Goal: Task Accomplishment & Management: Complete application form

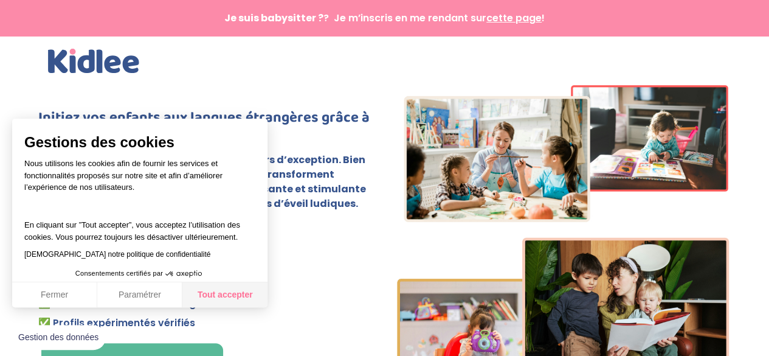
click at [240, 295] on button "Tout accepter" at bounding box center [224, 295] width 85 height 26
checkbox input "true"
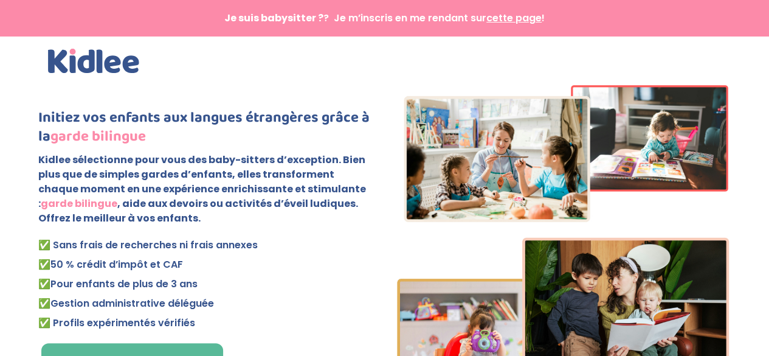
scroll to position [182, 0]
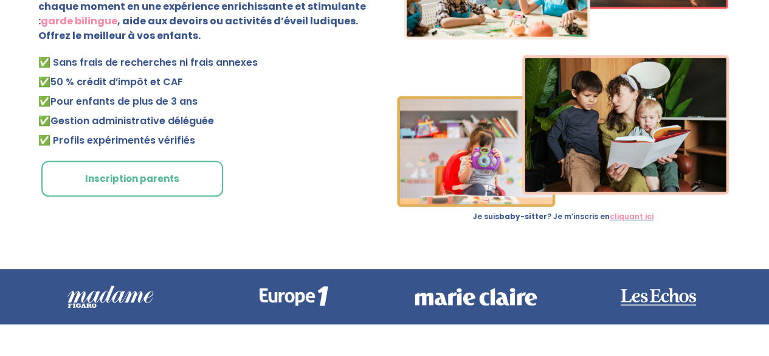
click at [137, 178] on link "Inscription parents" at bounding box center [132, 178] width 182 height 36
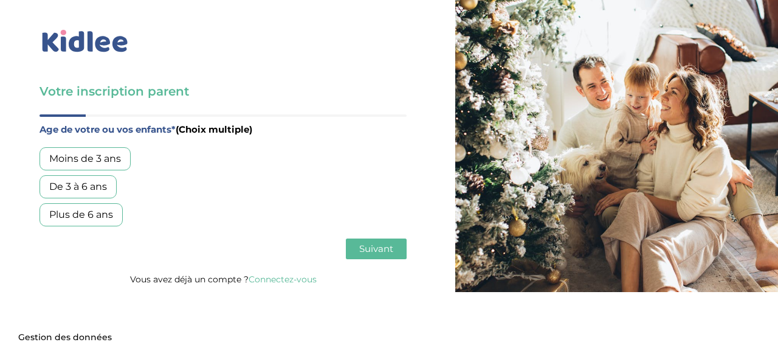
click at [101, 159] on div "Moins de 3 ans" at bounding box center [85, 158] width 91 height 23
click at [92, 215] on div "Plus de 6 ans" at bounding box center [81, 214] width 83 height 23
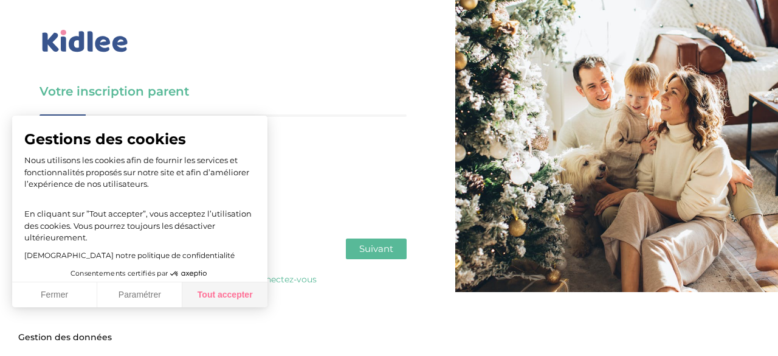
drag, startPoint x: 235, startPoint y: 295, endPoint x: 312, endPoint y: 284, distance: 78.0
click at [235, 294] on button "Tout accepter" at bounding box center [224, 295] width 85 height 26
checkbox input "true"
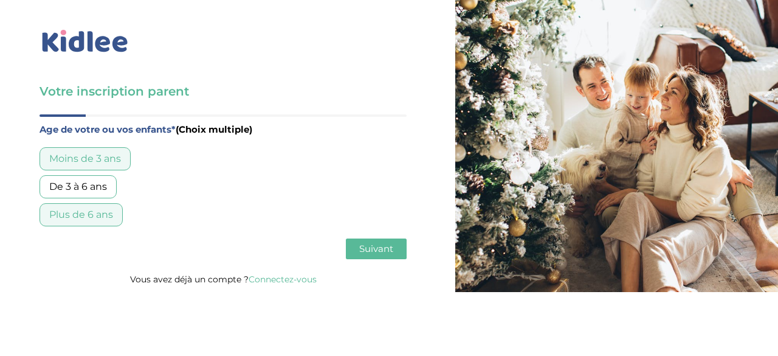
click at [372, 246] on span "Suivant" at bounding box center [376, 249] width 34 height 12
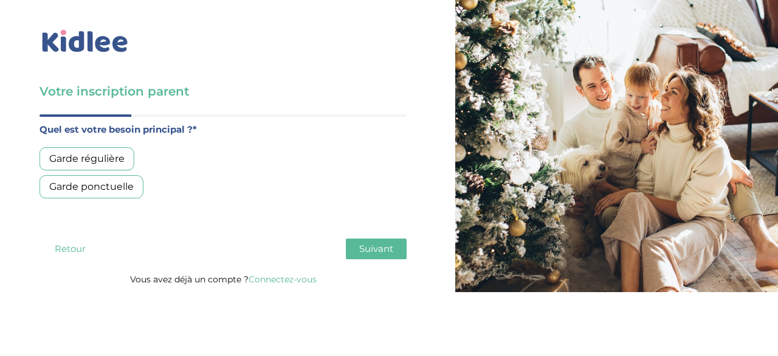
click at [105, 188] on div "Garde ponctuelle" at bounding box center [92, 186] width 104 height 23
click at [106, 155] on div "Garde régulière" at bounding box center [87, 158] width 95 height 23
click at [387, 252] on span "Suivant" at bounding box center [376, 249] width 34 height 12
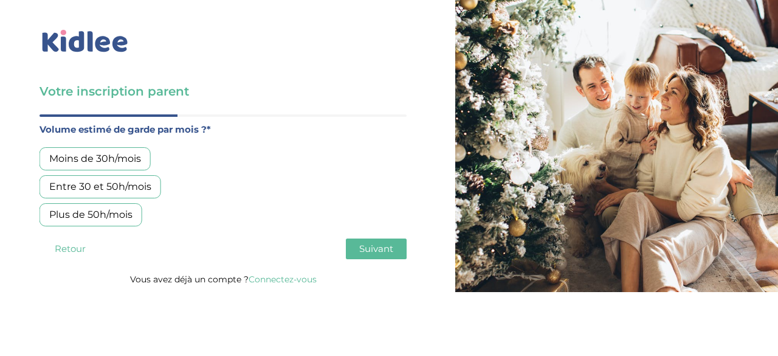
click at [123, 160] on div "Moins de 30h/mois" at bounding box center [95, 158] width 111 height 23
click at [384, 247] on span "Suivant" at bounding box center [376, 249] width 34 height 12
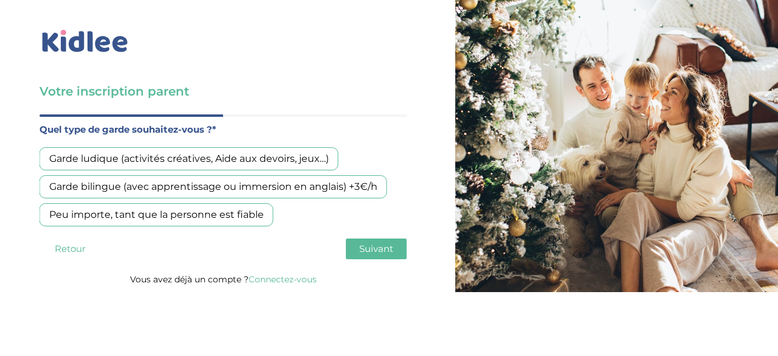
drag, startPoint x: 253, startPoint y: 190, endPoint x: 288, endPoint y: 192, distance: 35.3
click at [254, 190] on div "Garde bilingue (avec apprentissage ou immersion en anglais) +3€/h" at bounding box center [214, 186] width 348 height 23
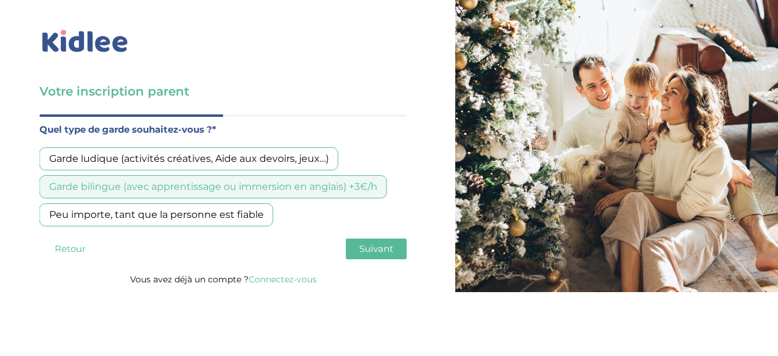
click at [370, 253] on button "Suivant" at bounding box center [376, 248] width 61 height 21
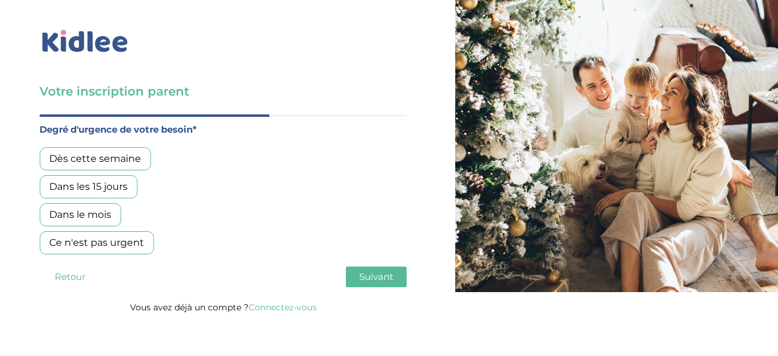
click at [98, 186] on div "Dans les 15 jours" at bounding box center [89, 186] width 98 height 23
click at [395, 278] on button "Suivant" at bounding box center [376, 276] width 61 height 21
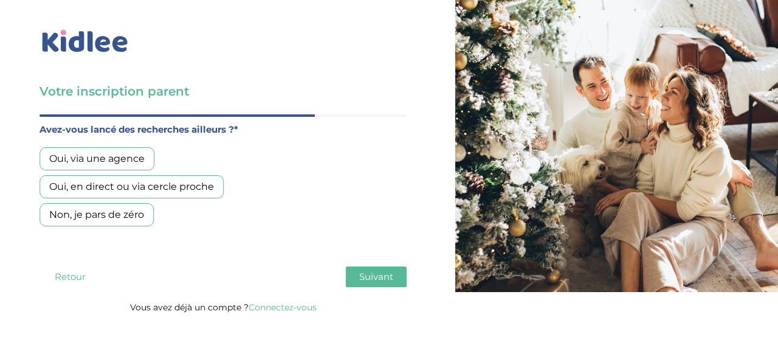
click at [109, 157] on div "Oui, via une agence" at bounding box center [97, 158] width 115 height 23
click at [388, 279] on span "Suivant" at bounding box center [376, 276] width 34 height 12
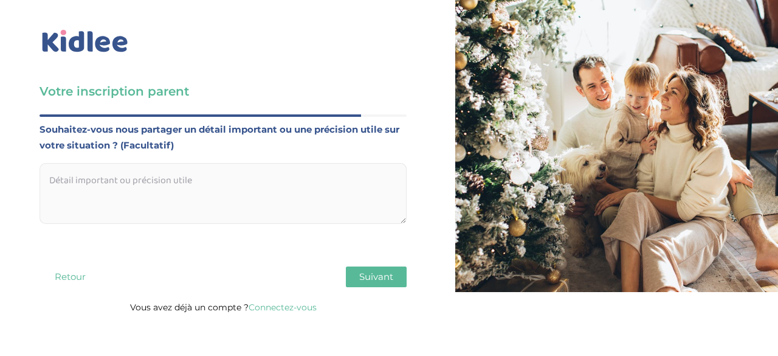
click at [388, 279] on span "Suivant" at bounding box center [376, 276] width 34 height 12
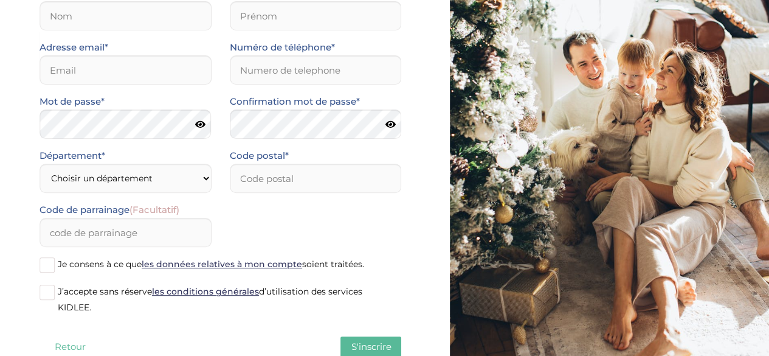
scroll to position [171, 0]
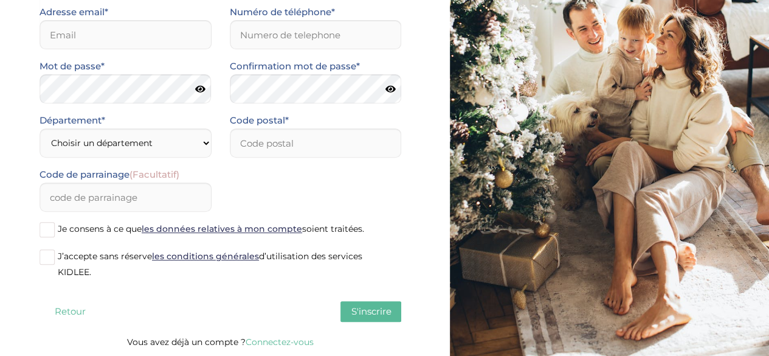
click at [60, 312] on button "Retour" at bounding box center [70, 311] width 61 height 21
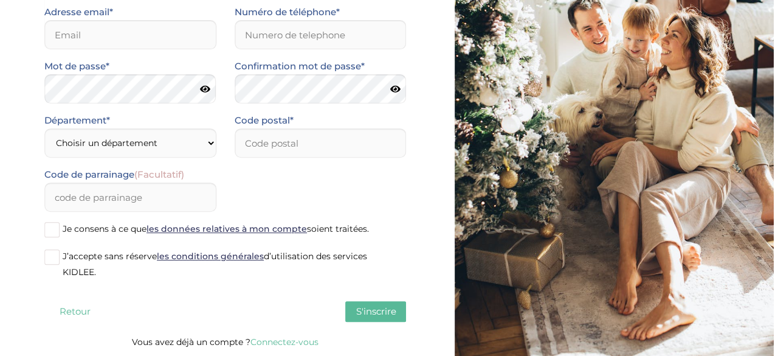
scroll to position [0, 0]
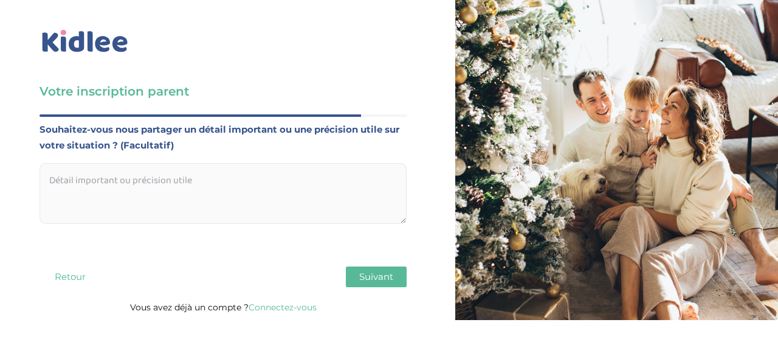
drag, startPoint x: 83, startPoint y: 157, endPoint x: 81, endPoint y: 185, distance: 27.4
click at [83, 161] on div "Souhaitez-vous nous partager un détail important ou une précision utile sur vot…" at bounding box center [223, 173] width 367 height 102
click at [83, 182] on textarea at bounding box center [223, 193] width 367 height 61
paste textarea "Bonjour, Nous recherchons une personne disponible quelques heures par semaine p…"
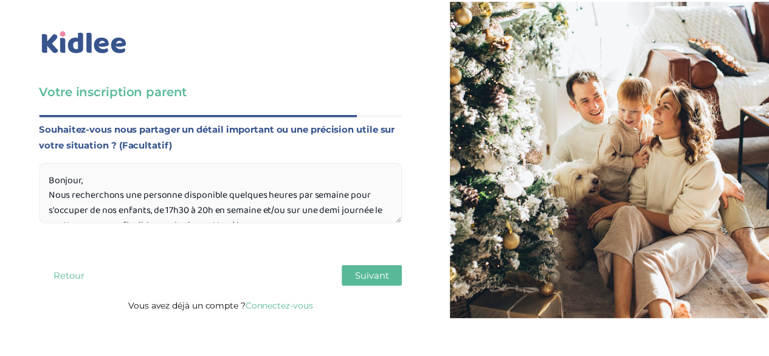
scroll to position [28, 0]
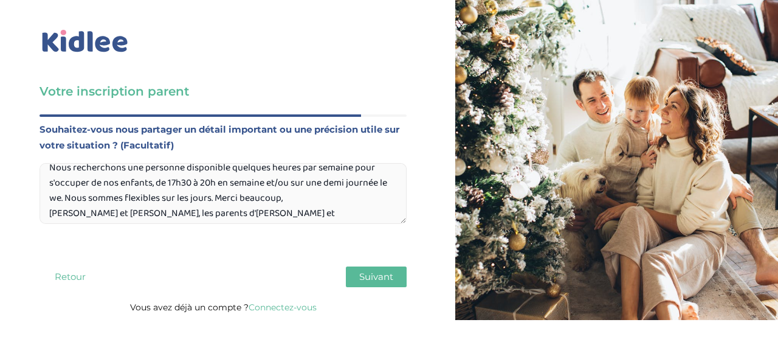
type textarea "Bonjour, Nous recherchons une personne disponible quelques heures par semaine p…"
click at [377, 280] on span "Suivant" at bounding box center [376, 276] width 34 height 12
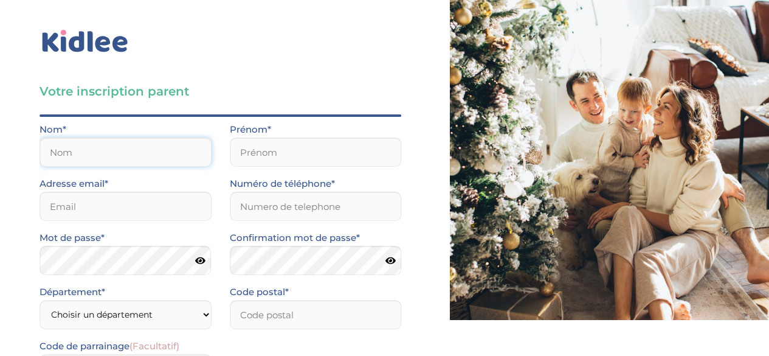
click at [109, 165] on input "text" at bounding box center [126, 151] width 172 height 29
type input "Moullet"
type input "Anais"
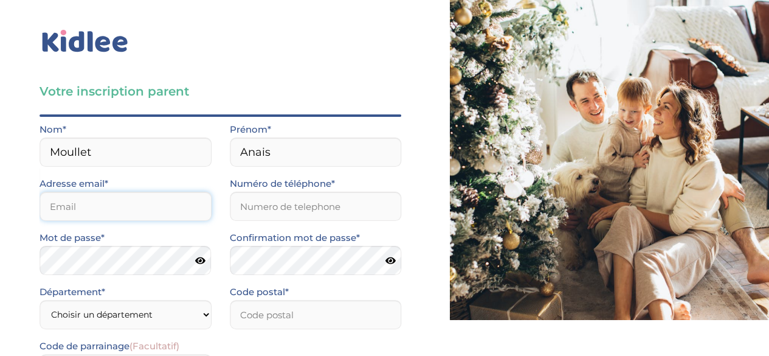
type input "moullet.anais@gmail.com"
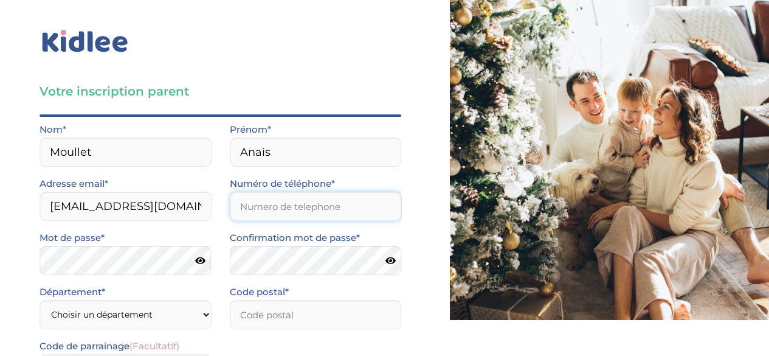
type input "0661789780"
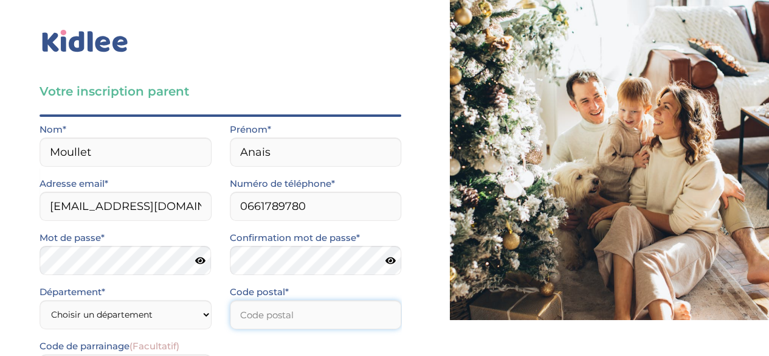
type input "92600"
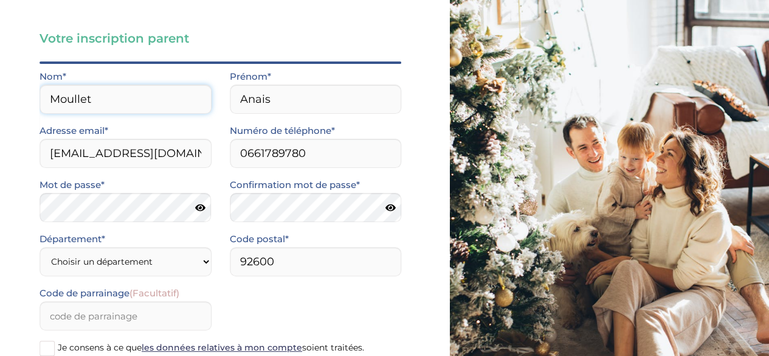
scroll to position [122, 0]
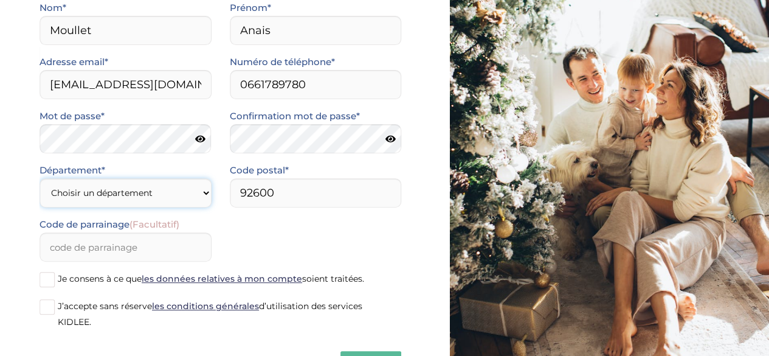
click at [105, 187] on select "Choisir un département Paris (75) Hauts-de-Seine (92) Yvelines (78) Val-de-Marn…" at bounding box center [126, 192] width 172 height 29
select select "92"
click at [40, 178] on select "Choisir un département Paris (75) Hauts-de-Seine (92) Yvelines (78) Val-de-Marn…" at bounding box center [126, 192] width 172 height 29
click at [46, 307] on span at bounding box center [47, 306] width 15 height 15
click at [0, 0] on input "J’accepte sans réserve les conditions générales d’utilisation des services KIDL…" at bounding box center [0, 0] width 0 height 0
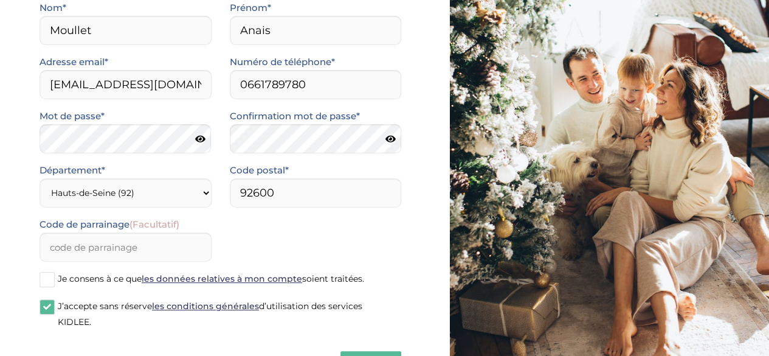
click at [52, 272] on span at bounding box center [47, 279] width 15 height 15
click at [0, 0] on input "Je consens à ce que les données relatives à mon compte soient traitées." at bounding box center [0, 0] width 0 height 0
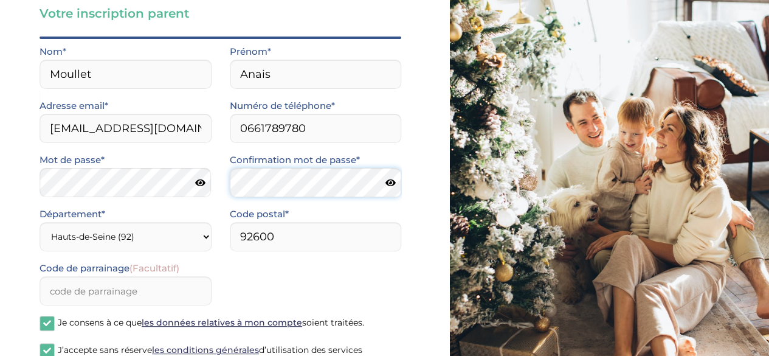
scroll to position [171, 0]
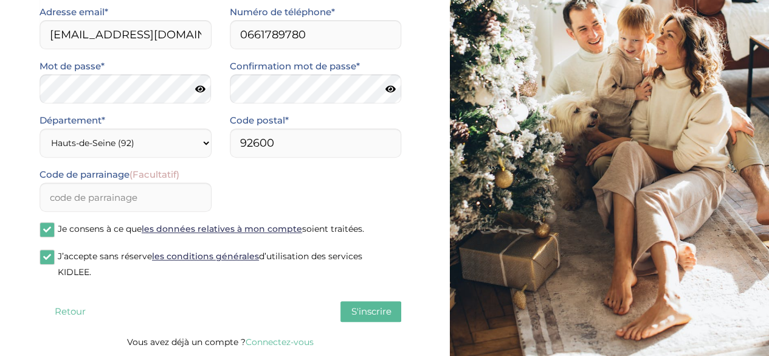
click at [365, 311] on span "S'inscrire" at bounding box center [371, 311] width 40 height 12
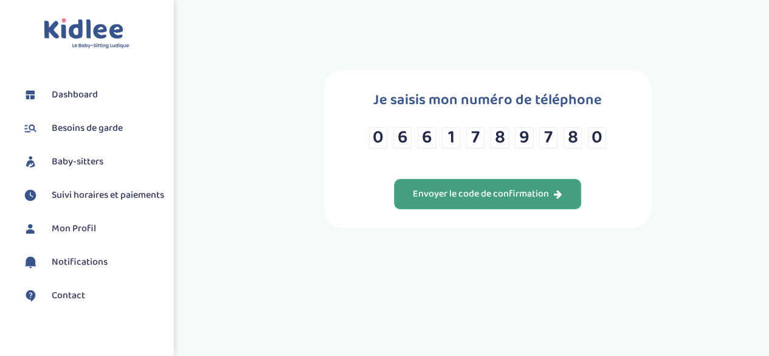
click at [506, 193] on div "Envoyer le code de confirmation" at bounding box center [488, 194] width 150 height 14
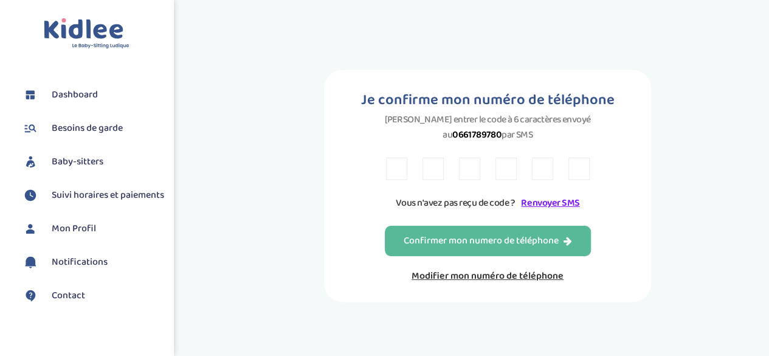
click at [389, 164] on input "text" at bounding box center [396, 168] width 21 height 22
type input "Z"
type input "6"
type input "7"
type input "D"
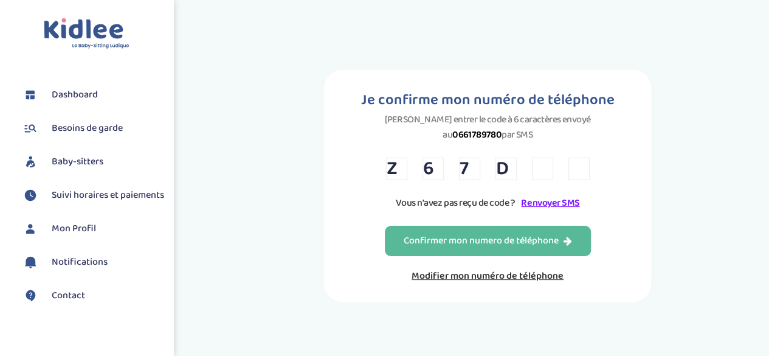
type input "M"
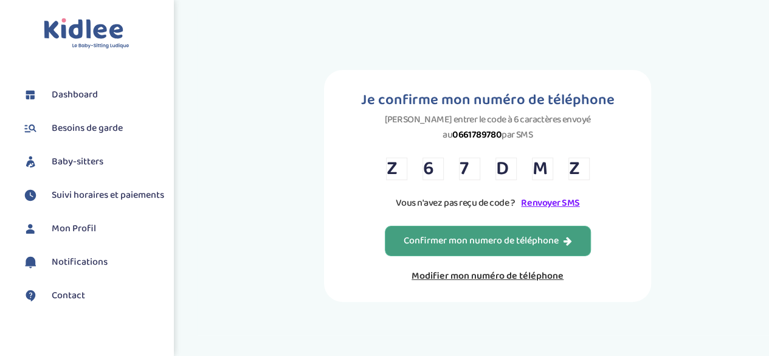
type input "Z"
click at [466, 248] on div "Confirmer mon numero de téléphone" at bounding box center [488, 241] width 168 height 14
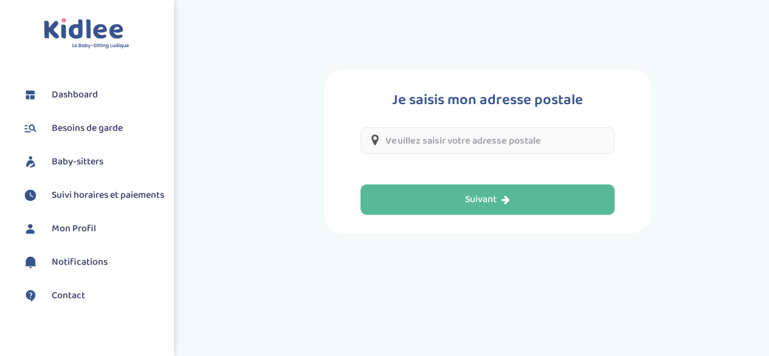
click at [415, 132] on input "text" at bounding box center [486, 140] width 253 height 27
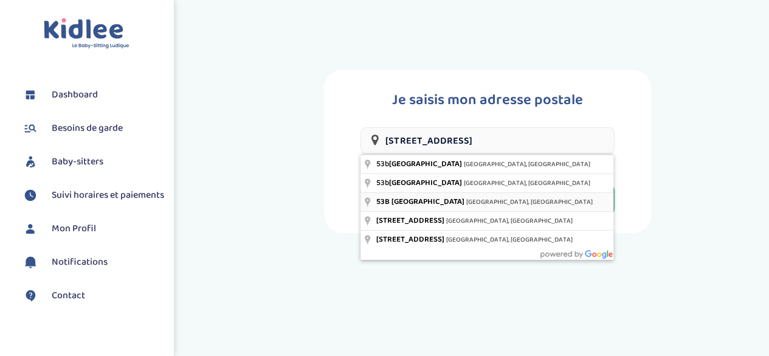
type input "[STREET_ADDRESS]"
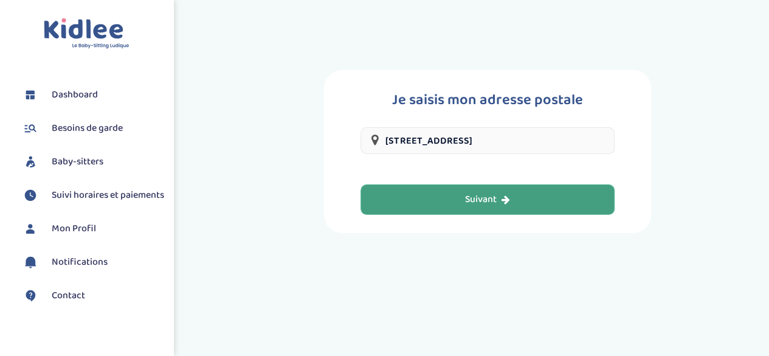
click at [496, 193] on div "Suivant" at bounding box center [487, 200] width 45 height 14
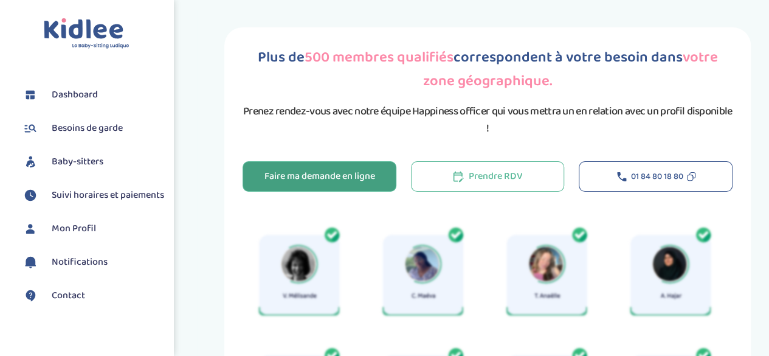
click at [332, 177] on div "Faire ma demande en ligne" at bounding box center [319, 177] width 111 height 14
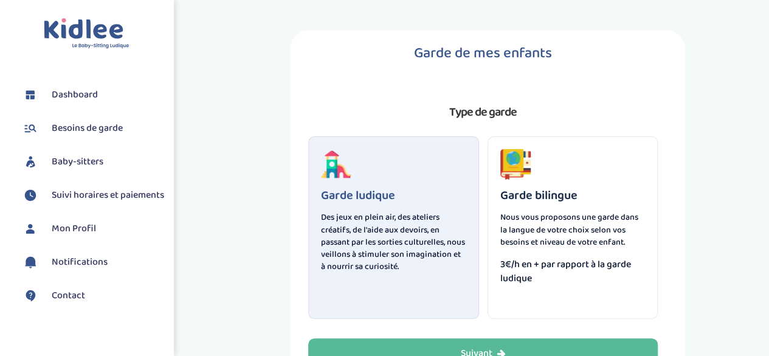
click at [583, 216] on p "Nous vous proposons une garde dans la langue de votre choix selon vos besoins e…" at bounding box center [572, 229] width 145 height 36
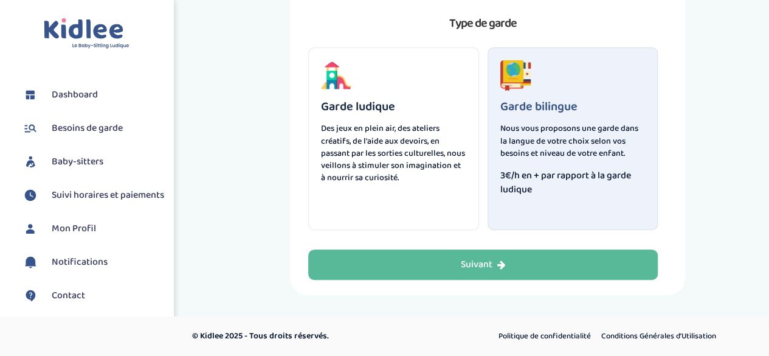
click at [488, 277] on button "Suivant" at bounding box center [482, 264] width 349 height 30
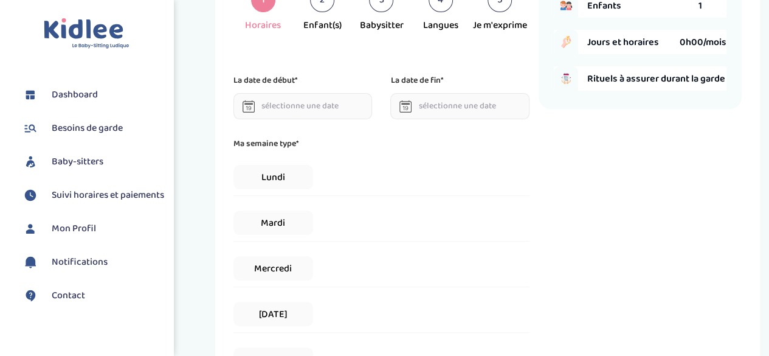
scroll to position [46, 0]
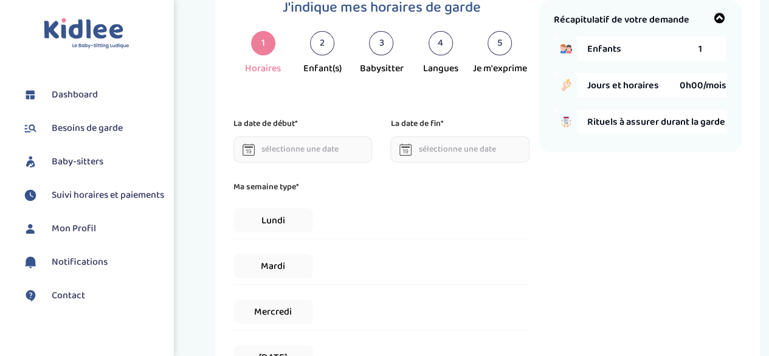
click at [297, 147] on input "text" at bounding box center [302, 149] width 139 height 26
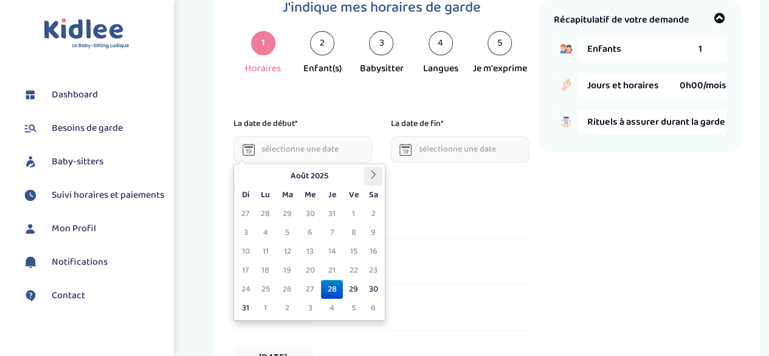
click at [377, 176] on icon at bounding box center [373, 174] width 9 height 9
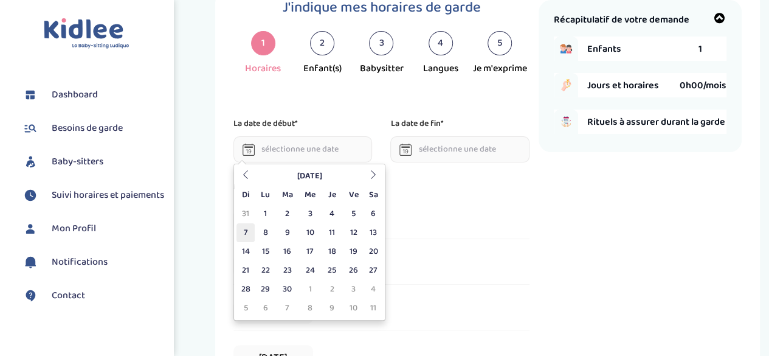
click at [247, 231] on td "7" at bounding box center [245, 232] width 18 height 19
click at [339, 160] on input "[DATE]" at bounding box center [302, 149] width 139 height 26
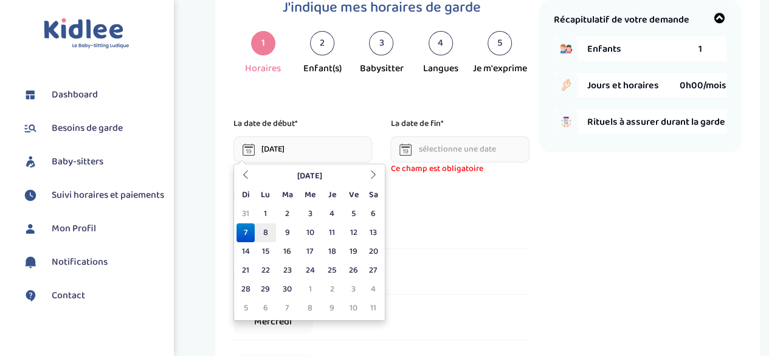
click at [267, 231] on td "8" at bounding box center [265, 232] width 21 height 19
type input "[DATE]"
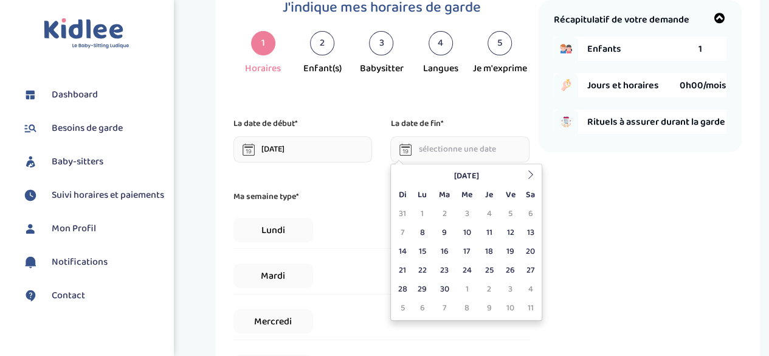
click at [452, 151] on input "text" at bounding box center [459, 149] width 139 height 26
click at [527, 173] on icon at bounding box center [530, 174] width 9 height 9
click at [528, 173] on icon at bounding box center [530, 174] width 9 height 9
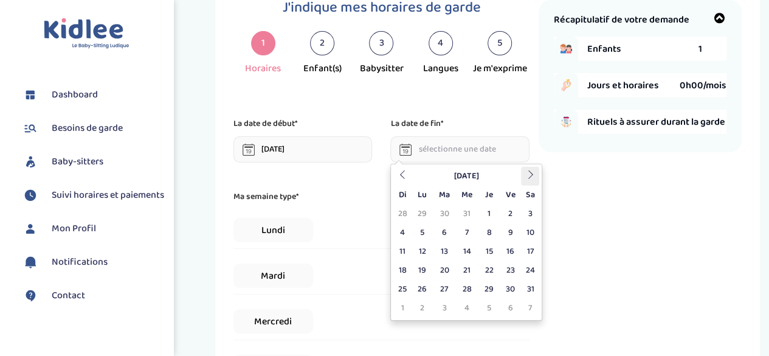
click at [528, 174] on icon at bounding box center [530, 174] width 9 height 9
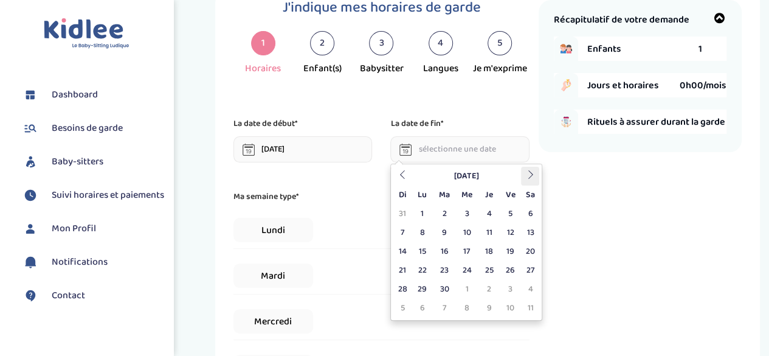
click at [528, 174] on icon at bounding box center [530, 174] width 9 height 9
click at [407, 176] on th at bounding box center [402, 176] width 18 height 19
click at [481, 286] on td "2" at bounding box center [488, 289] width 21 height 19
type input "[DATE]"
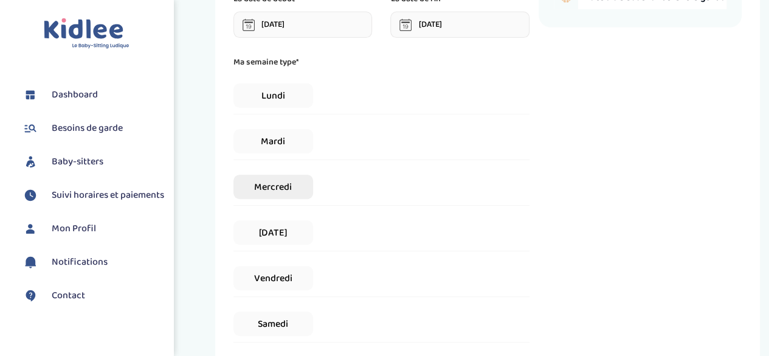
scroll to position [167, 0]
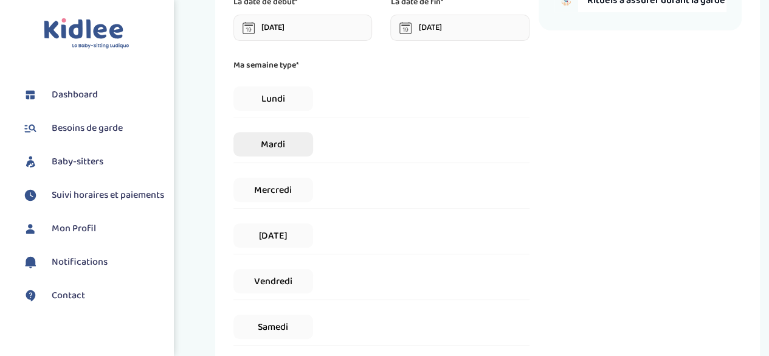
click at [286, 144] on span "Mardi" at bounding box center [272, 144] width 79 height 24
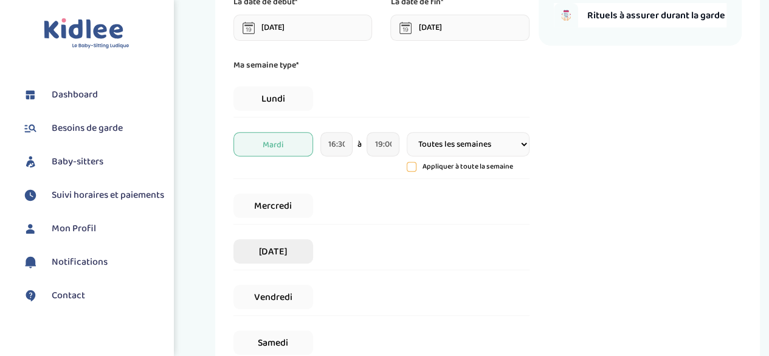
click at [271, 254] on span "[DATE]" at bounding box center [272, 251] width 79 height 24
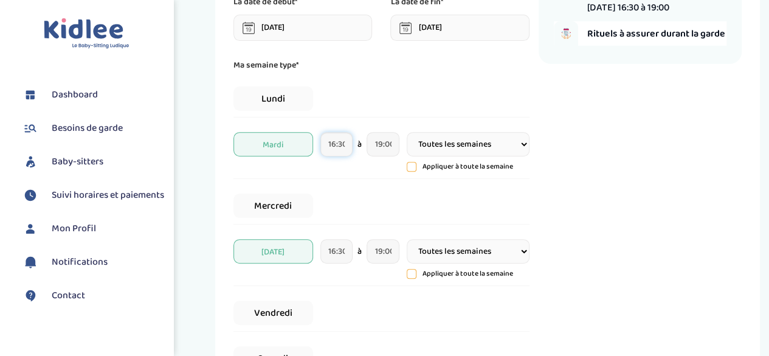
click at [328, 146] on input "16:30" at bounding box center [336, 144] width 33 height 24
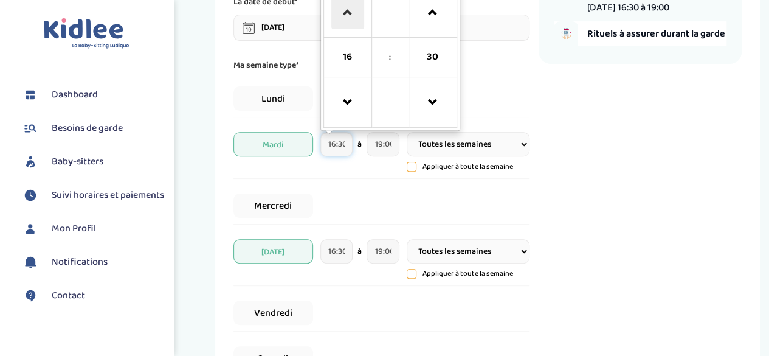
click at [356, 27] on span at bounding box center [347, 12] width 33 height 33
type input "17:30"
click at [620, 163] on div "Récapitulatif de votre demande Enfants 1 Jours et horaires 14h00/mois [DATE] 17…" at bounding box center [640, 204] width 203 height 653
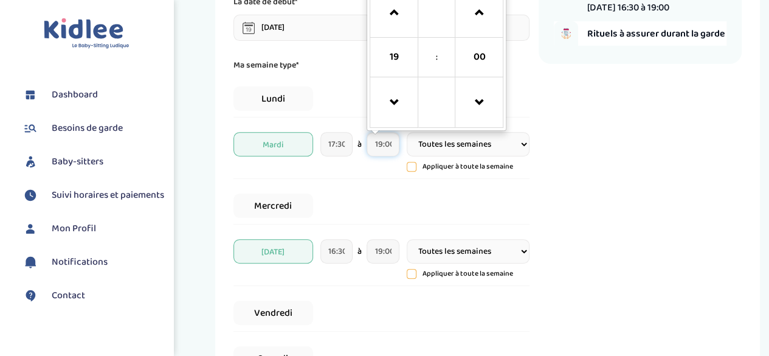
click at [378, 141] on input "19:00" at bounding box center [383, 144] width 33 height 24
click at [401, 22] on span at bounding box center [393, 12] width 33 height 33
type input "20:00"
click at [591, 142] on div "Récapitulatif de votre demande Enfants 1 Jours et horaires 17h30/mois [DATE] 17…" at bounding box center [640, 204] width 203 height 653
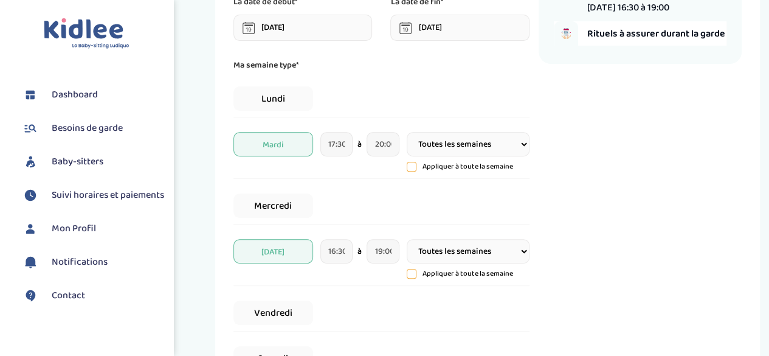
click at [464, 137] on select "Toutes les semaines Toutes les 2 semaines Tous les mois" at bounding box center [468, 144] width 123 height 24
click at [464, 140] on select "Toutes les semaines Toutes les 2 semaines Tous les mois" at bounding box center [468, 144] width 123 height 24
click at [412, 168] on icon at bounding box center [411, 166] width 9 height 9
type input "17:30"
type input "20:00"
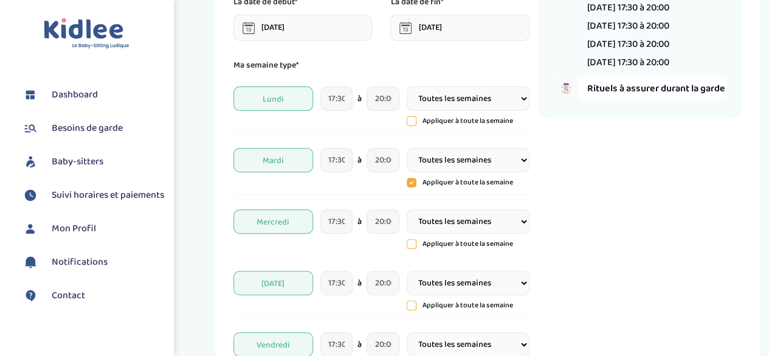
click at [408, 183] on icon at bounding box center [412, 182] width 10 height 10
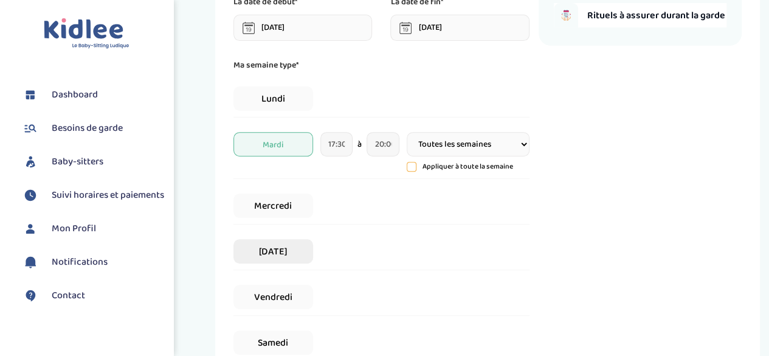
click at [282, 251] on span "[DATE]" at bounding box center [272, 251] width 79 height 24
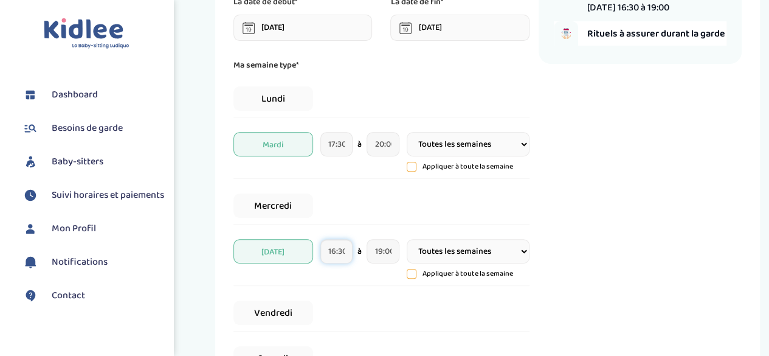
click at [348, 245] on input "16:30" at bounding box center [336, 251] width 33 height 24
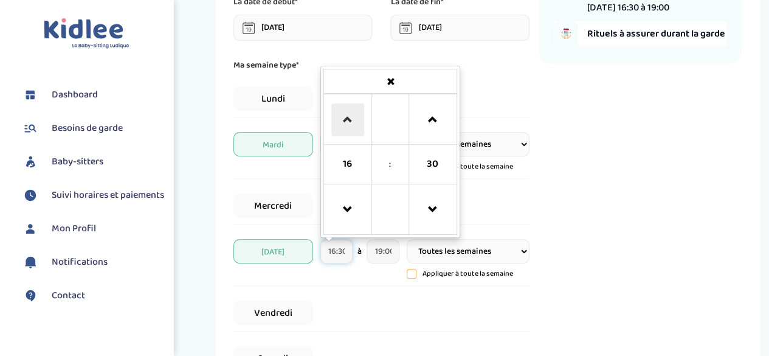
click at [353, 116] on span at bounding box center [347, 119] width 33 height 33
type input "17:30"
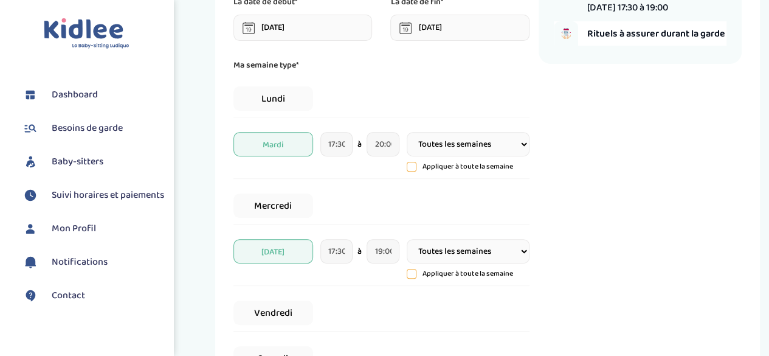
click at [583, 234] on div "Récapitulatif de votre demande Enfants 1 Jours et horaires 14h00/mois [DATE] 17…" at bounding box center [640, 204] width 203 height 653
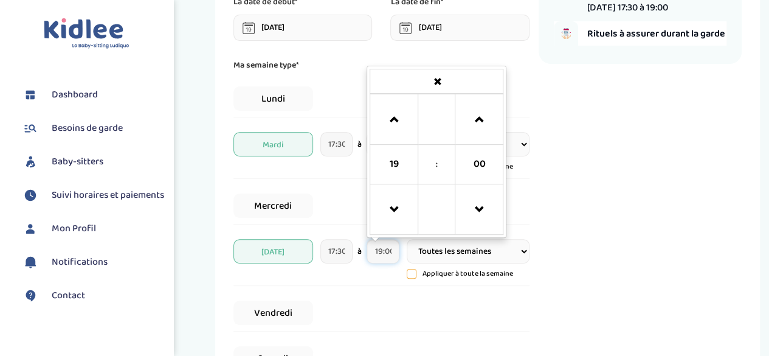
click at [381, 255] on input "19:00" at bounding box center [383, 251] width 33 height 24
click at [394, 127] on span at bounding box center [393, 119] width 33 height 33
type input "20:00"
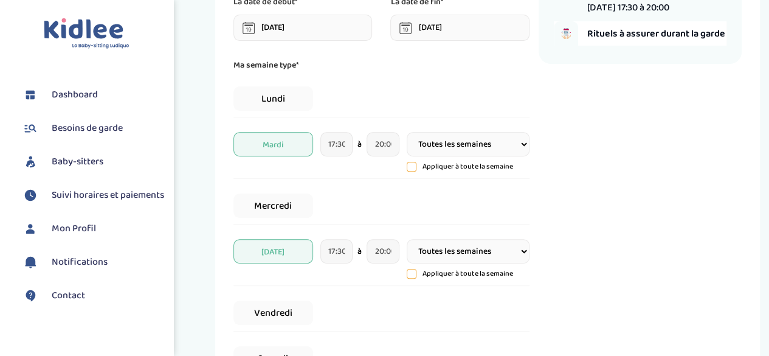
click at [738, 198] on div "Récapitulatif de votre demande Enfants 1 Jours et horaires 17h30/mois [DATE] 17…" at bounding box center [640, 204] width 203 height 653
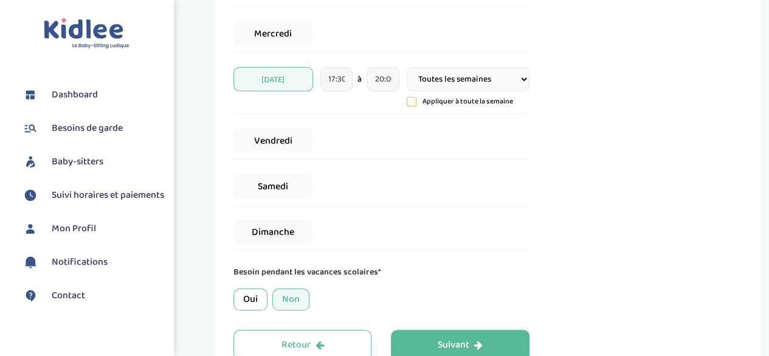
scroll to position [418, 0]
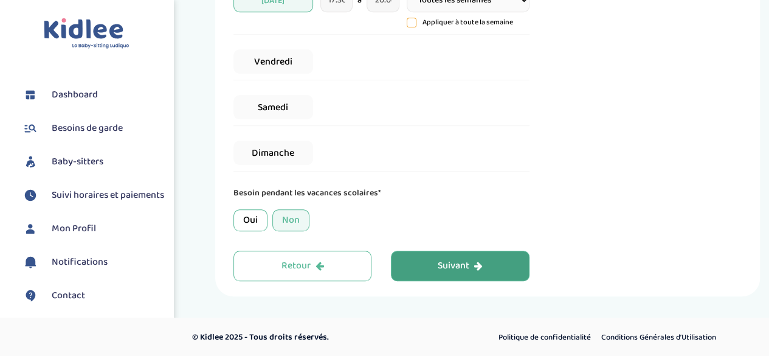
click at [482, 268] on icon "button" at bounding box center [478, 266] width 9 height 10
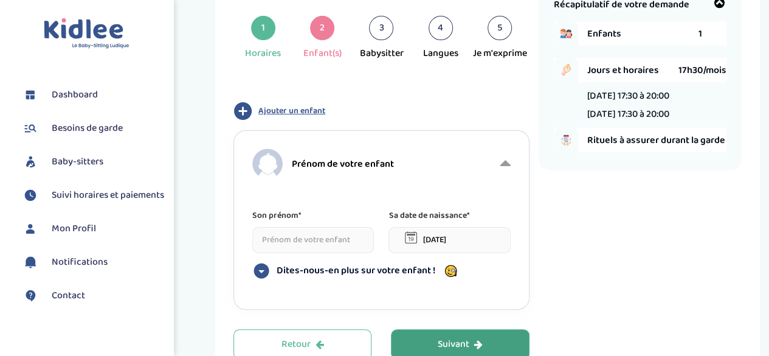
scroll to position [46, 0]
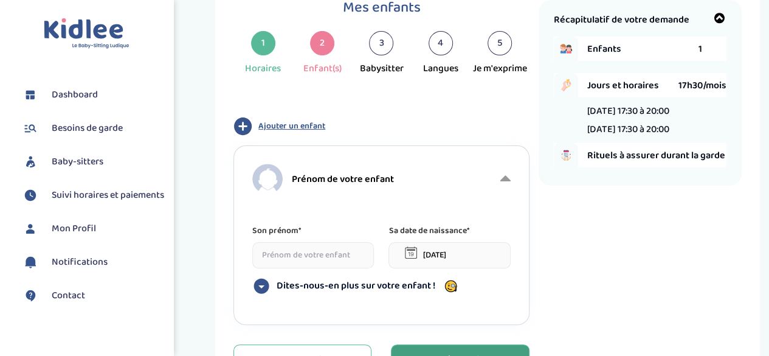
click at [300, 251] on input at bounding box center [313, 255] width 122 height 26
click at [304, 256] on input at bounding box center [313, 255] width 122 height 26
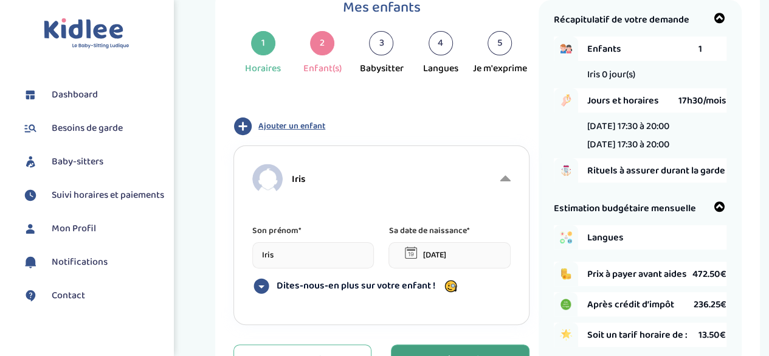
type input "Iris"
click at [454, 244] on input "[DATE]" at bounding box center [449, 255] width 122 height 26
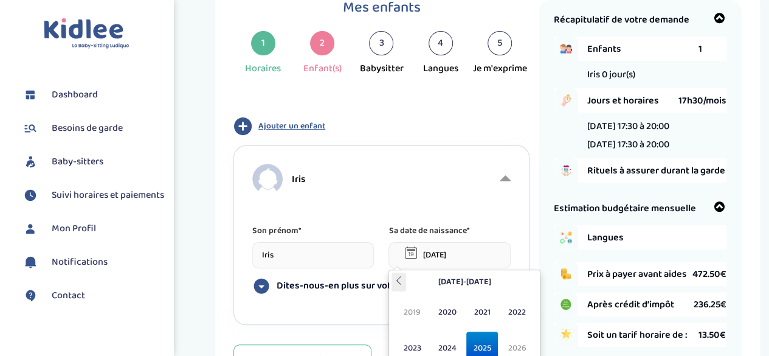
click at [402, 284] on th at bounding box center [398, 281] width 15 height 19
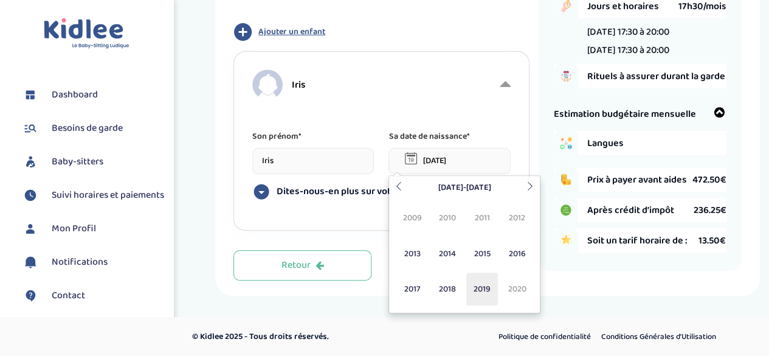
scroll to position [140, 0]
click at [478, 291] on span "2019" at bounding box center [482, 288] width 32 height 33
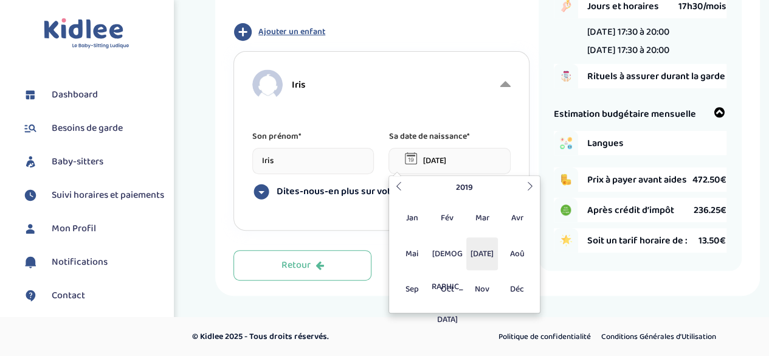
click at [481, 259] on span "[DATE]" at bounding box center [482, 253] width 32 height 33
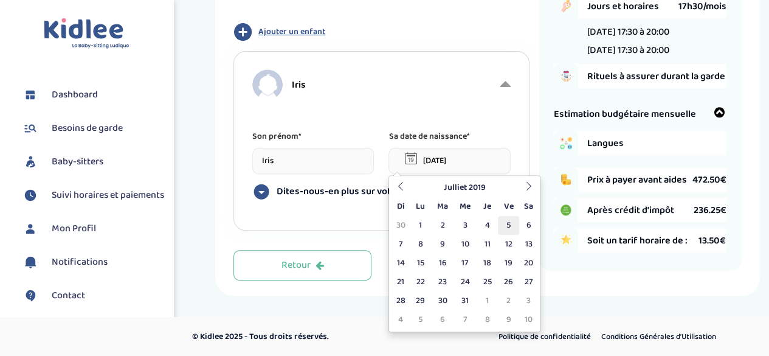
click at [507, 224] on td "5" at bounding box center [508, 225] width 21 height 19
type input "[DATE]"
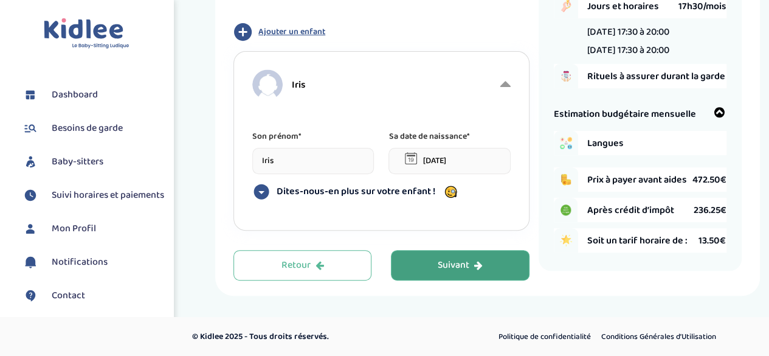
click at [329, 192] on span "Dites-nous-en plus sur votre enfant !" at bounding box center [356, 191] width 159 height 12
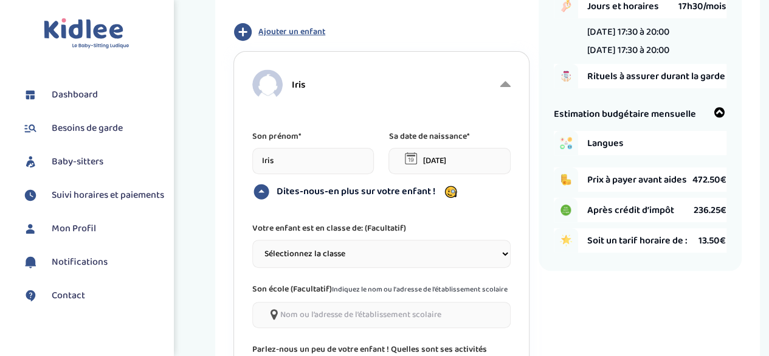
click at [372, 244] on select "Sélectionnez la classe Petite section (PS) Moyenne section (MS) Grande section …" at bounding box center [381, 253] width 258 height 28
click at [252, 239] on select "Sélectionnez la classe Petite section (PS) Moyenne section (MS) Grande section …" at bounding box center [381, 253] width 258 height 28
click at [300, 247] on select "Sélectionnez la classe Petite section (PS) Moyenne section (MS) Grande section …" at bounding box center [381, 253] width 258 height 28
select select "4"
click at [252, 239] on select "Sélectionnez la classe Petite section (PS) Moyenne section (MS) Grande section …" at bounding box center [381, 253] width 258 height 28
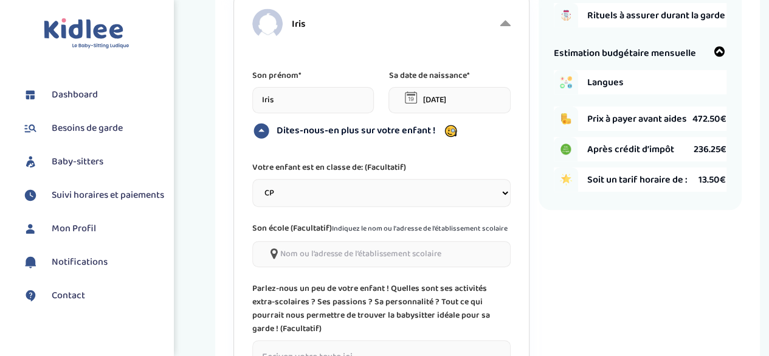
scroll to position [322, 0]
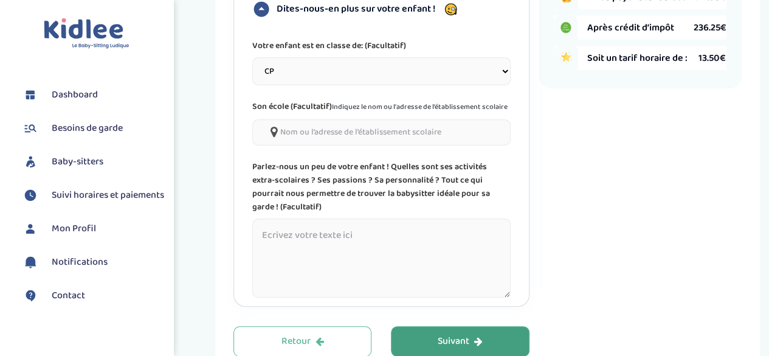
click at [351, 239] on textarea at bounding box center [381, 257] width 258 height 79
drag, startPoint x: 266, startPoint y: 223, endPoint x: 238, endPoint y: 217, distance: 28.6
click at [238, 217] on div "[PERSON_NAME] prénom* [PERSON_NAME] date de naissance* [DATE] Dites-nous-en plu…" at bounding box center [380, 88] width 295 height 438
type textarea "Dessin, arts créatifs."
click at [473, 334] on div "Suivant" at bounding box center [460, 341] width 45 height 14
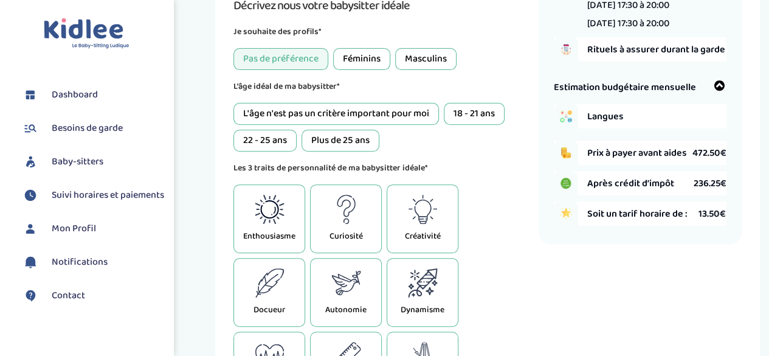
scroll to position [46, 0]
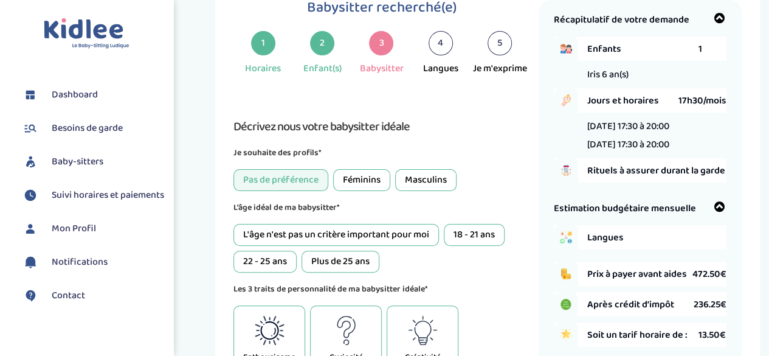
click at [349, 183] on div "Féminins" at bounding box center [361, 180] width 57 height 22
click at [311, 231] on div "L'âge n'est pas un critère important pour moi" at bounding box center [335, 235] width 205 height 22
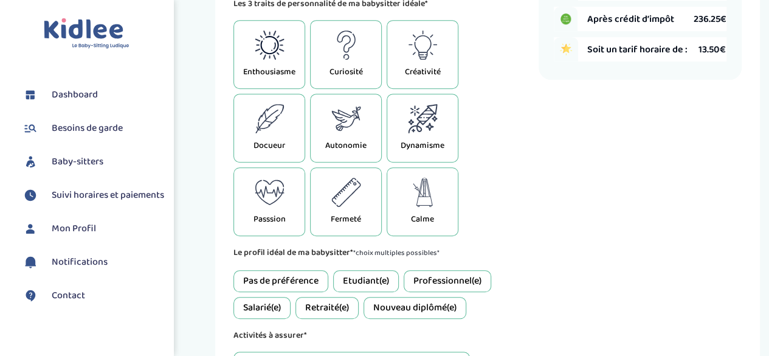
scroll to position [349, 0]
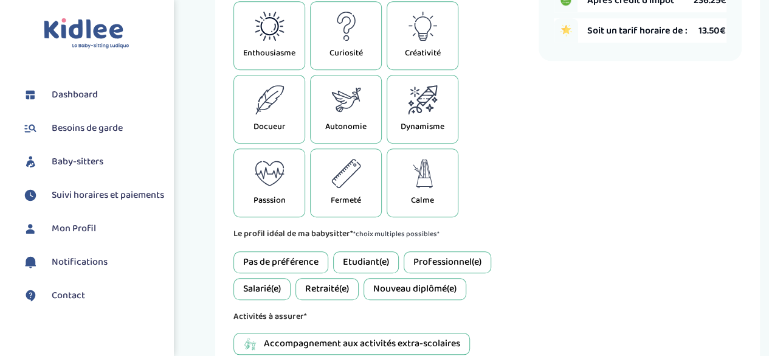
click at [277, 258] on div "Pas de préférence" at bounding box center [280, 262] width 95 height 22
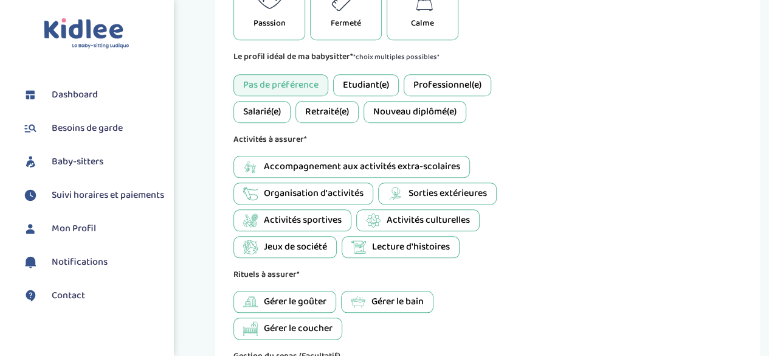
scroll to position [532, 0]
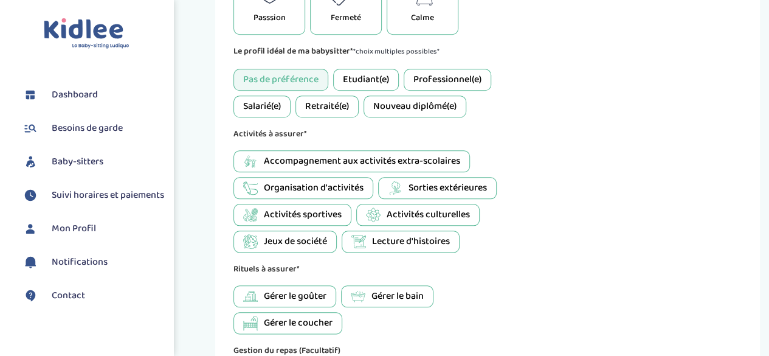
click at [365, 154] on span "Accompagnement aux activités extra-scolaires" at bounding box center [362, 161] width 196 height 15
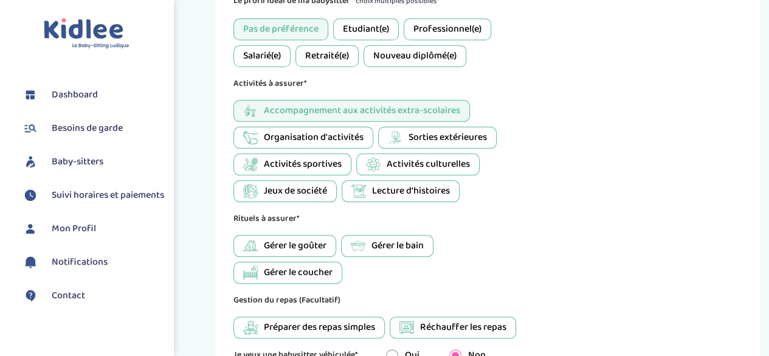
scroll to position [653, 0]
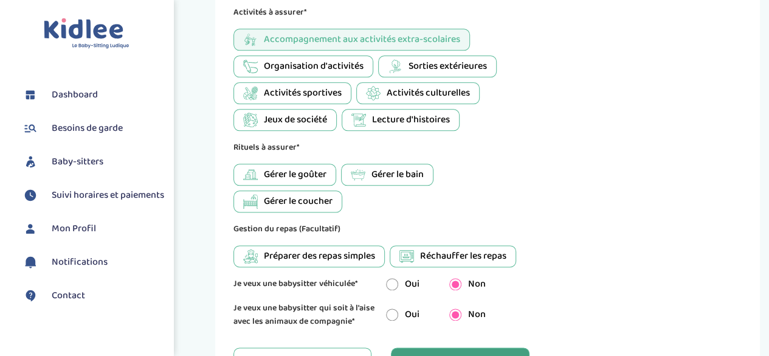
click at [449, 253] on span "Réchauffer les repas" at bounding box center [463, 256] width 86 height 15
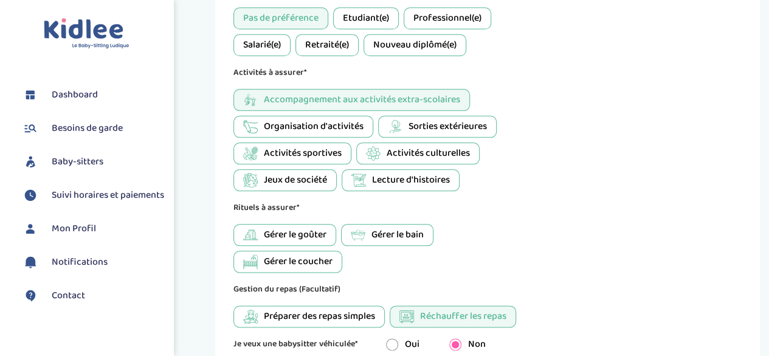
scroll to position [566, 0]
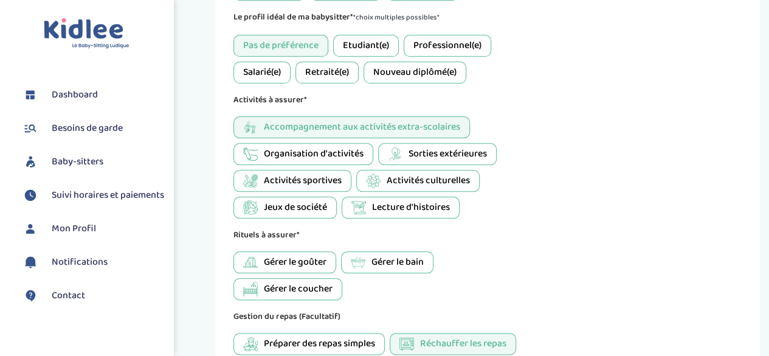
click at [328, 151] on span "Organisation d'activités" at bounding box center [314, 153] width 100 height 15
click at [427, 154] on span "Sorties extérieures" at bounding box center [447, 153] width 78 height 15
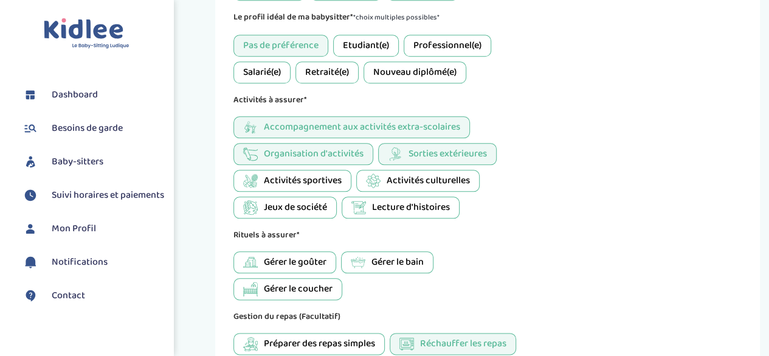
click at [401, 173] on span "Activités culturelles" at bounding box center [428, 180] width 83 height 15
click at [396, 187] on div "Activités culturelles" at bounding box center [417, 181] width 123 height 22
click at [376, 207] on span "Lecture d'histoires" at bounding box center [411, 207] width 78 height 15
click at [280, 200] on span "Jeux de société" at bounding box center [295, 207] width 63 height 15
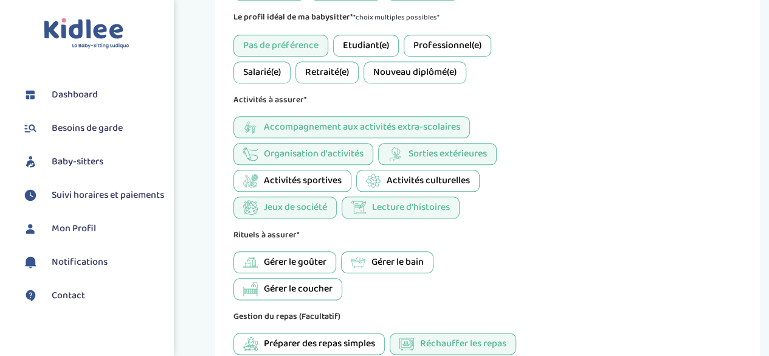
click at [281, 184] on span "Activités sportives" at bounding box center [303, 180] width 78 height 15
click at [325, 179] on span "Activités sportives" at bounding box center [303, 180] width 78 height 15
click at [388, 178] on div "Activités culturelles" at bounding box center [417, 181] width 123 height 22
click at [384, 183] on div "Activités culturelles" at bounding box center [417, 181] width 123 height 22
click at [348, 179] on div "Activités sportives" at bounding box center [292, 181] width 118 height 22
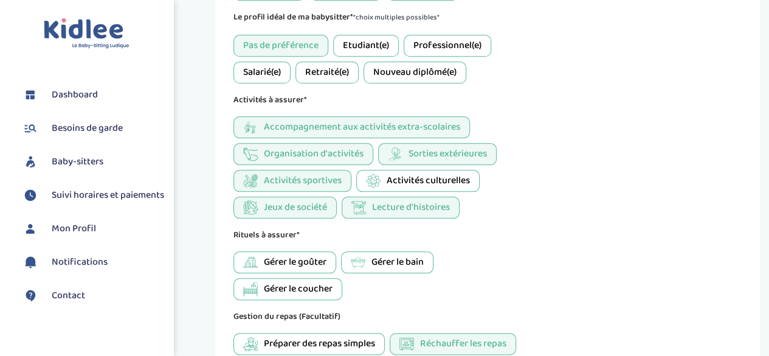
click at [393, 206] on span "Lecture d'histoires" at bounding box center [411, 207] width 78 height 15
click at [309, 200] on span "Jeux de société" at bounding box center [295, 207] width 63 height 15
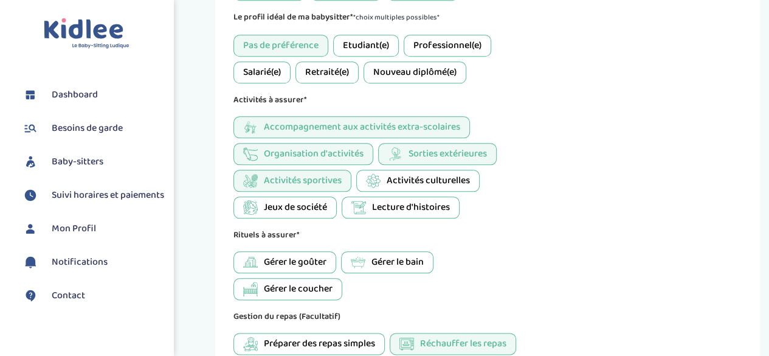
click at [310, 184] on span "Activités sportives" at bounding box center [303, 180] width 78 height 15
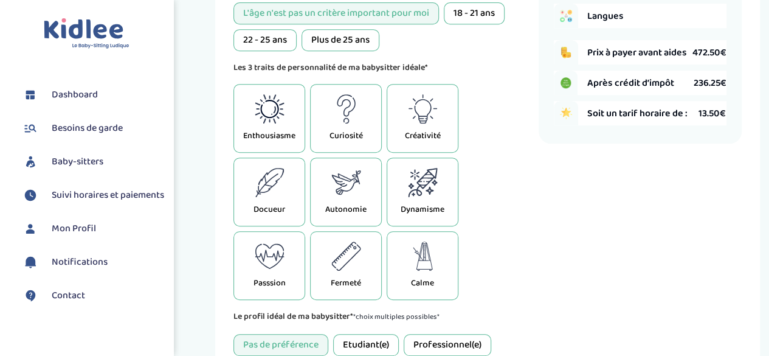
scroll to position [262, 0]
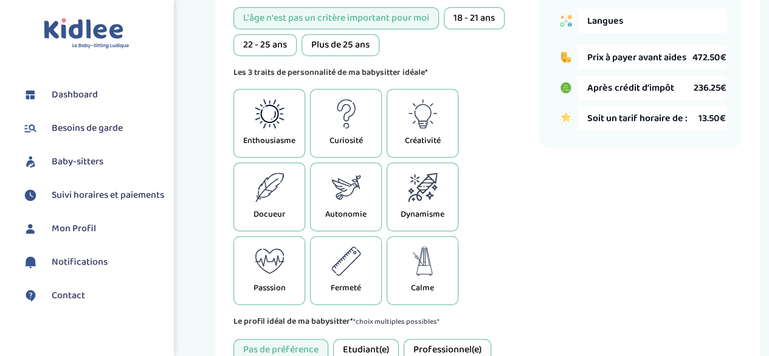
click at [278, 181] on icon at bounding box center [270, 187] width 30 height 29
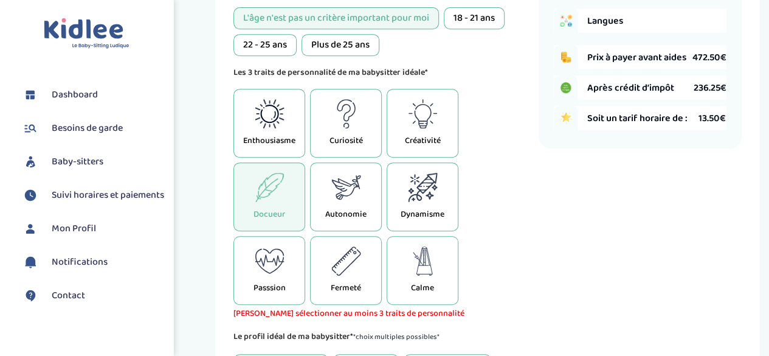
click at [274, 137] on p "Enthousiasme" at bounding box center [269, 140] width 52 height 13
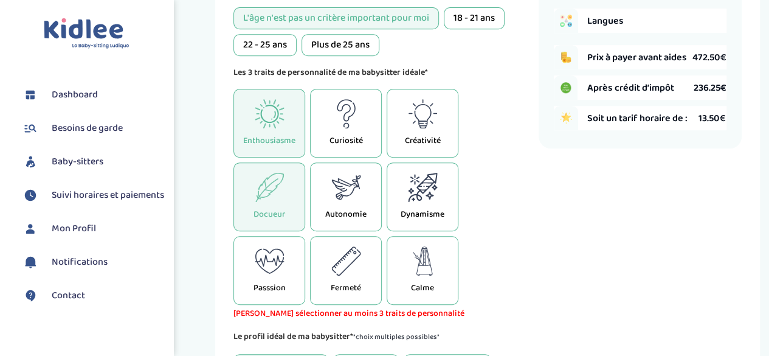
click at [333, 122] on icon at bounding box center [346, 113] width 30 height 29
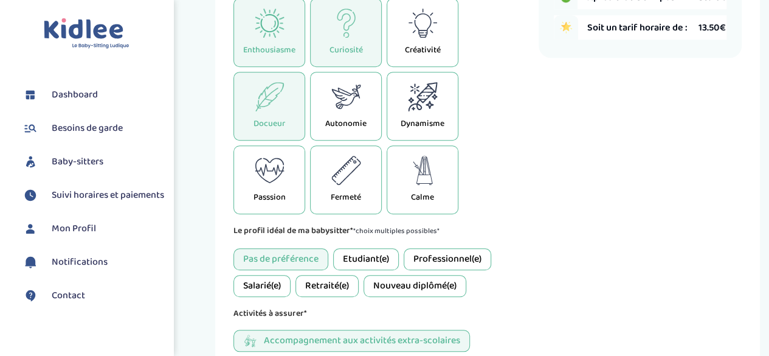
scroll to position [547, 0]
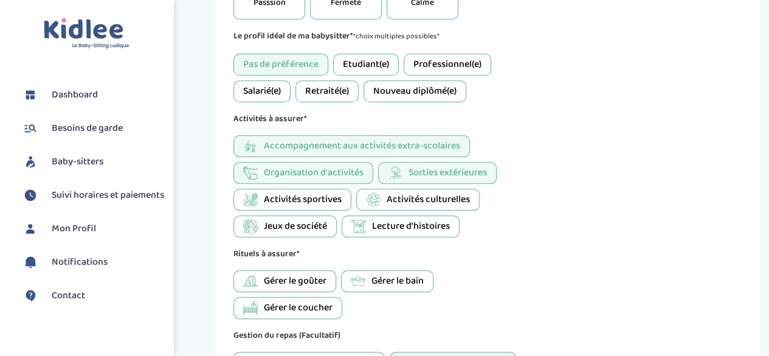
click at [397, 223] on span "Lecture d'histoires" at bounding box center [411, 226] width 78 height 15
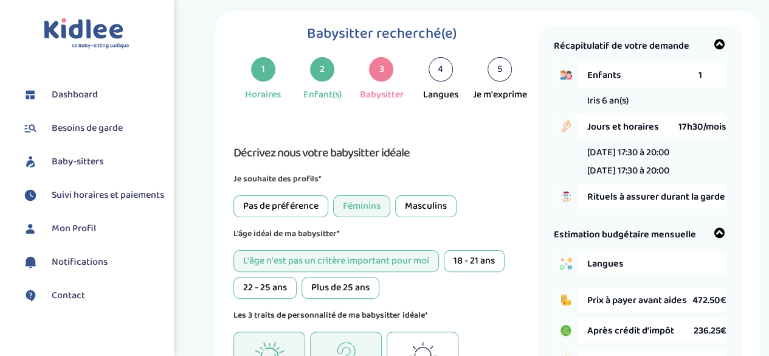
scroll to position [19, 0]
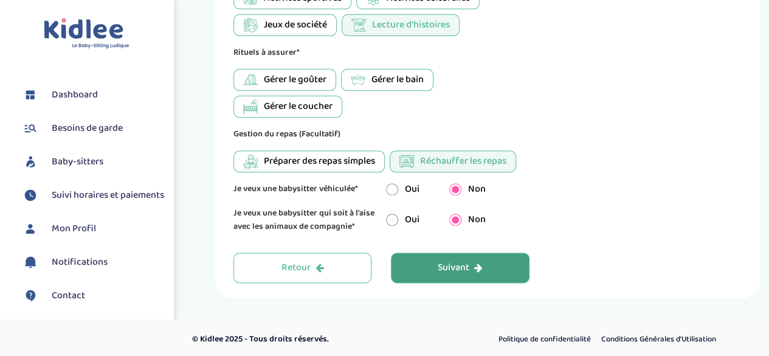
click at [433, 264] on button "Suivant" at bounding box center [460, 267] width 138 height 30
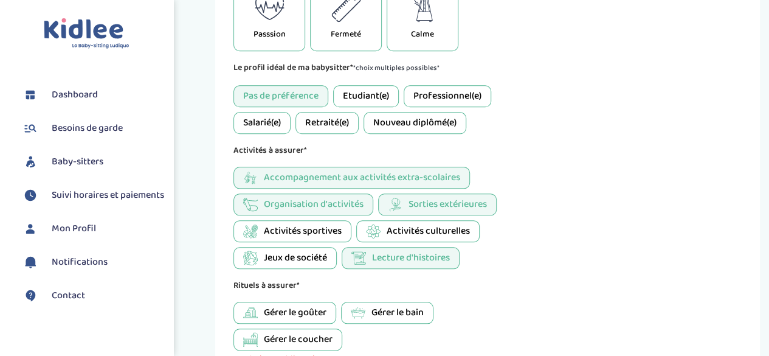
scroll to position [593, 0]
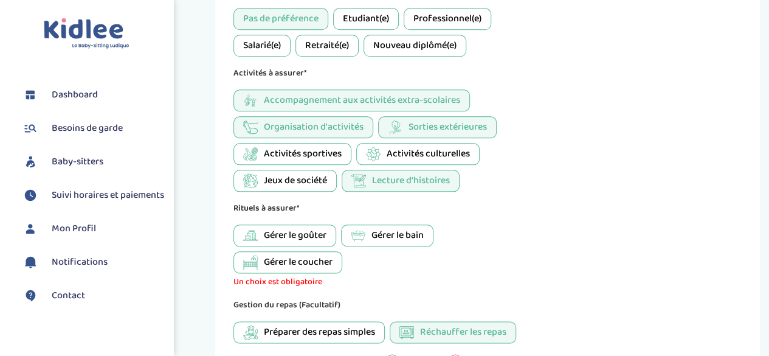
click at [316, 233] on span "Gérer le goûter" at bounding box center [295, 235] width 63 height 15
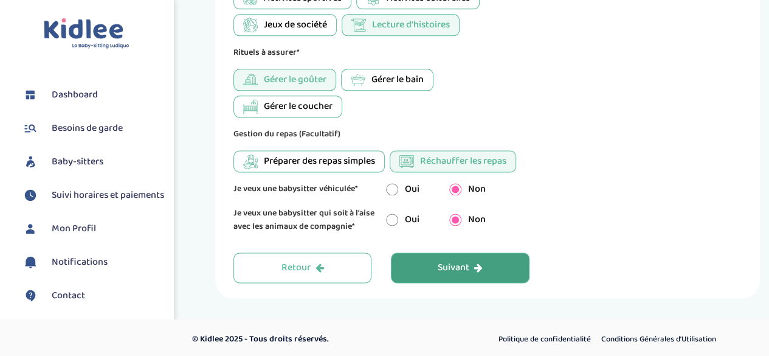
click at [459, 268] on div "Suivant" at bounding box center [460, 268] width 45 height 14
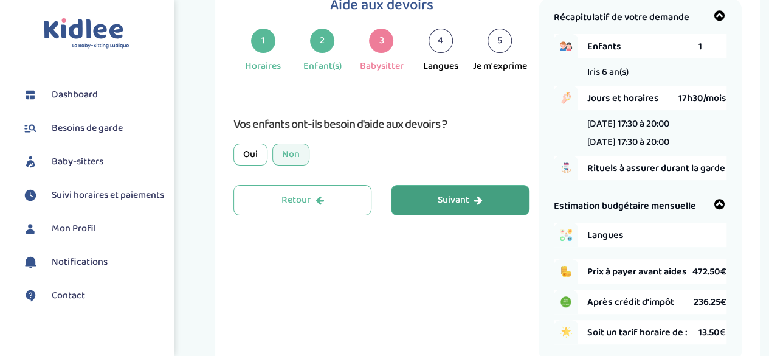
scroll to position [46, 0]
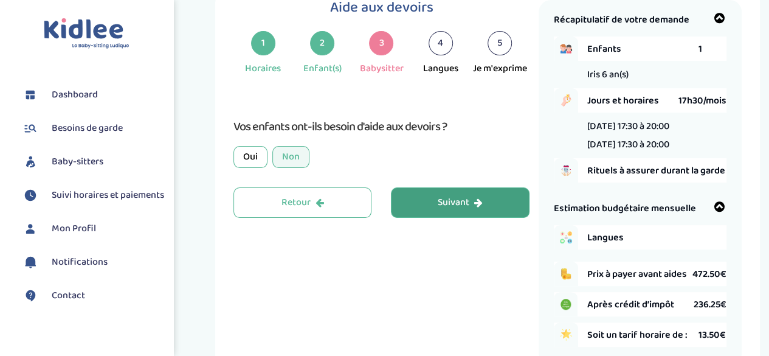
click at [461, 204] on div "Suivant" at bounding box center [460, 203] width 45 height 14
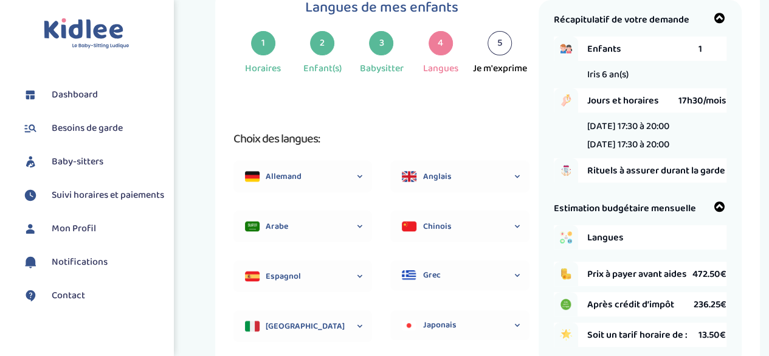
click at [436, 179] on span "Anglais" at bounding box center [469, 176] width 95 height 13
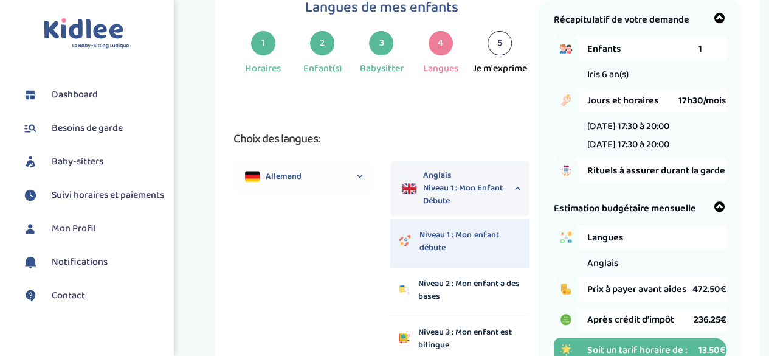
click at [466, 189] on span "Niveau 1 : Mon enfant débute" at bounding box center [469, 195] width 95 height 26
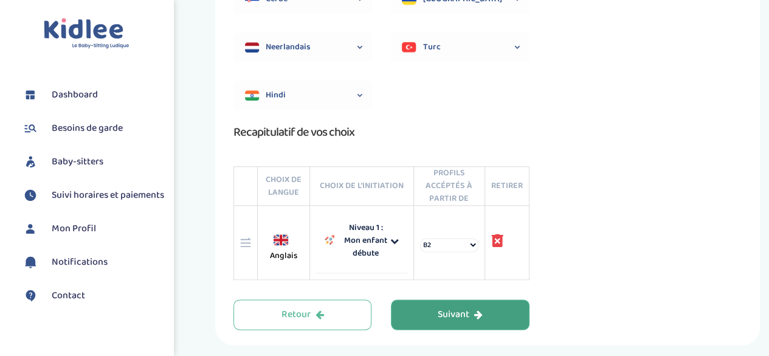
scroll to position [739, 0]
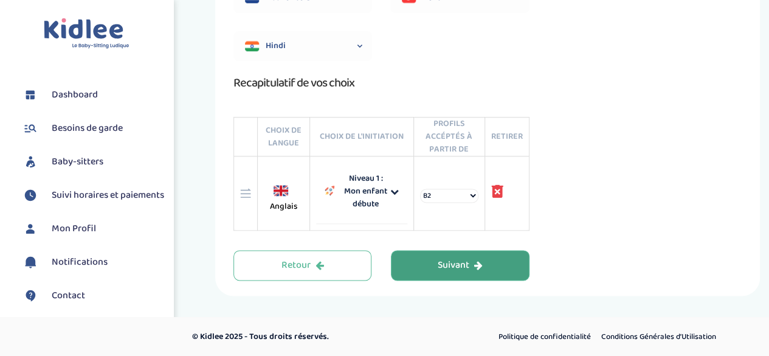
click at [459, 195] on select "B2 C1 C2 Langue maternelle" at bounding box center [449, 195] width 58 height 14
click at [459, 196] on select "B2 C1 C2 Langue maternelle" at bounding box center [449, 195] width 58 height 14
click at [467, 267] on div "Suivant" at bounding box center [460, 265] width 45 height 14
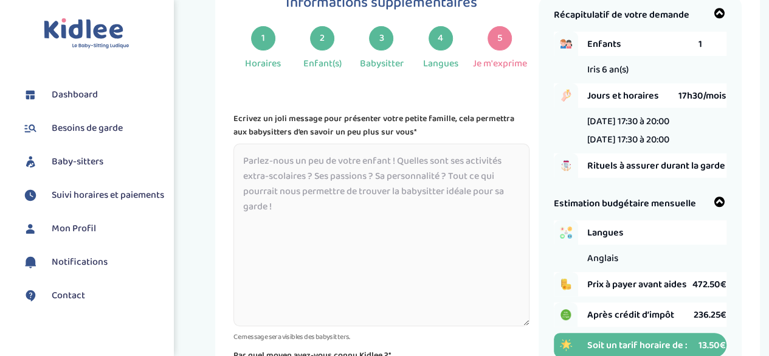
scroll to position [46, 0]
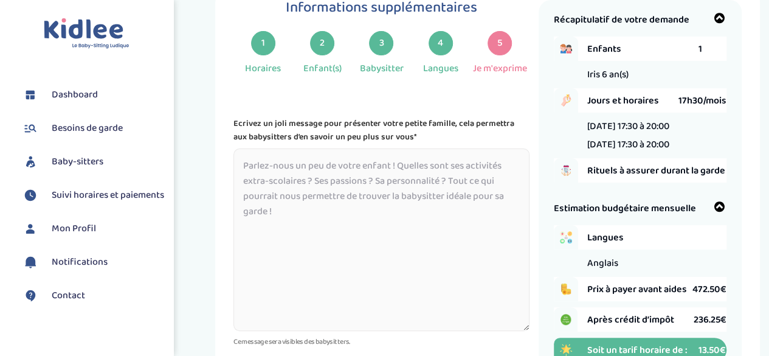
click at [287, 174] on textarea at bounding box center [380, 239] width 295 height 182
paste textarea "Bonjour, Nous recherchons une personne disponible quelques heures par semaine p…"
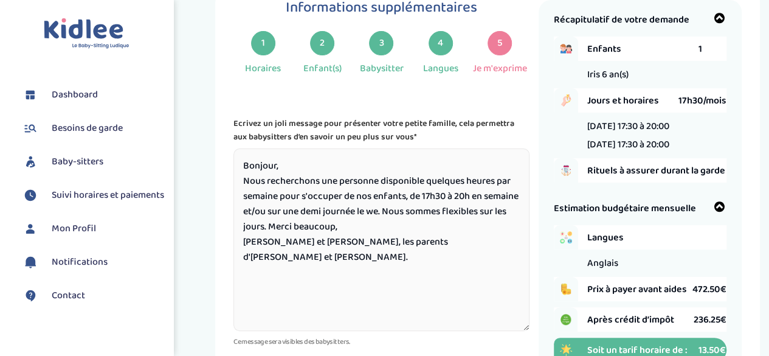
click at [407, 199] on textarea "Bonjour, Nous recherchons une personne disponible quelques heures par semaine p…" at bounding box center [380, 239] width 295 height 182
drag, startPoint x: 426, startPoint y: 247, endPoint x: 198, endPoint y: 162, distance: 243.3
click at [198, 162] on div "Informations supplémentaires 1 Horaires 2 Enfant(s) 3 Babysitter 4 Langues 5 Je…" at bounding box center [487, 214] width 581 height 501
drag, startPoint x: 405, startPoint y: 137, endPoint x: 235, endPoint y: 128, distance: 170.4
click at [235, 128] on p "Ecrivez un joli message pour présenter votre petite famille, cela permettra aux…" at bounding box center [380, 130] width 295 height 27
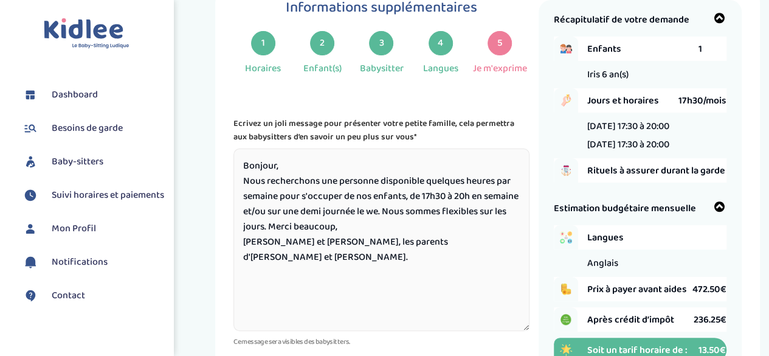
copy p "Ecrivez un joli message pour présenter votre petite famille, cela permettra aux…"
click at [408, 256] on textarea "Bonjour, Nous recherchons une personne disponible quelques heures par semaine p…" at bounding box center [380, 239] width 295 height 182
drag, startPoint x: 247, startPoint y: 180, endPoint x: 365, endPoint y: 222, distance: 125.1
click at [365, 222] on textarea "Bonjour, Nous recherchons une personne disponible quelques heures par semaine p…" at bounding box center [380, 239] width 295 height 182
click at [418, 240] on textarea "Bonjour, Nous recherchons une personne disponible quelques heures par semaine p…" at bounding box center [380, 239] width 295 height 182
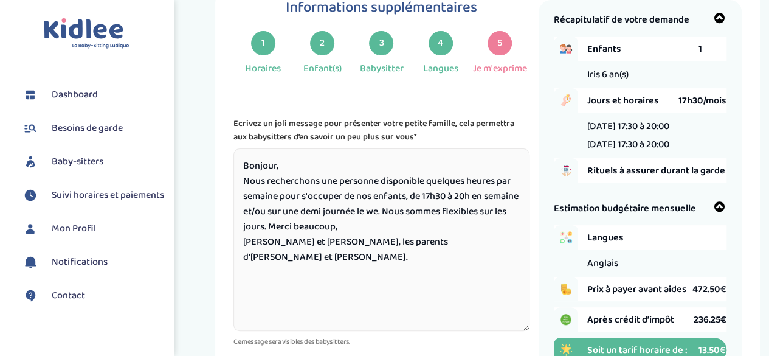
drag, startPoint x: 241, startPoint y: 182, endPoint x: 258, endPoint y: 185, distance: 18.0
click at [241, 181] on textarea "Bonjour, Nous recherchons une personne disponible quelques heures par semaine p…" at bounding box center [380, 239] width 295 height 182
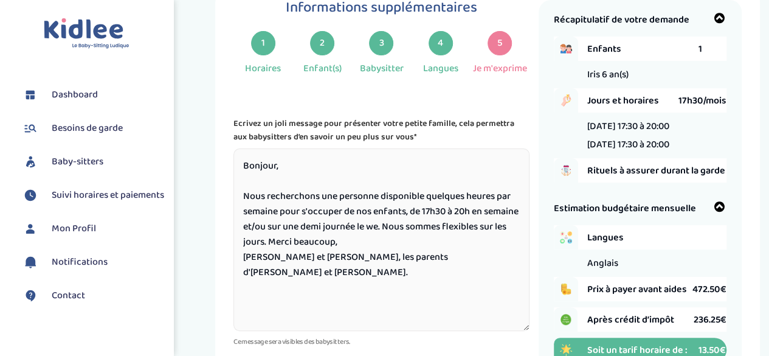
paste textarea "Bonjour ! Nous sommes une petite famille avec deux enfants, [PERSON_NAME] et [P…"
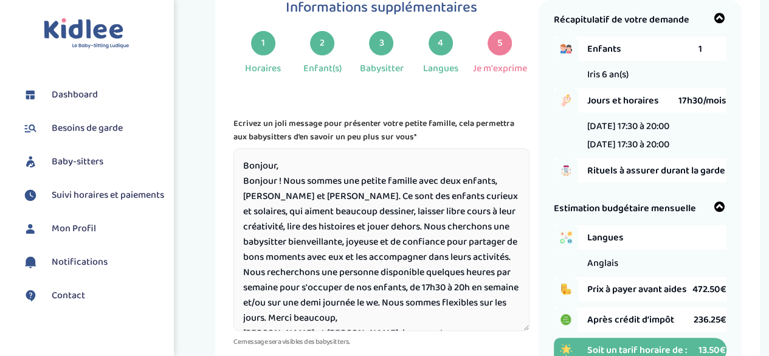
drag, startPoint x: 285, startPoint y: 182, endPoint x: 172, endPoint y: 187, distance: 113.1
click at [172, 187] on div "Toggle navigation FAQ [PERSON_NAME] Dashboard Besoins de garde Baby-sitters Sui…" at bounding box center [384, 239] width 769 height 571
drag, startPoint x: 346, startPoint y: 179, endPoint x: 321, endPoint y: 183, distance: 25.2
click at [321, 183] on textarea "Bonjour, Nous sommes une petite famille avec deux enfants, [PERSON_NAME] et [PE…" at bounding box center [380, 239] width 295 height 182
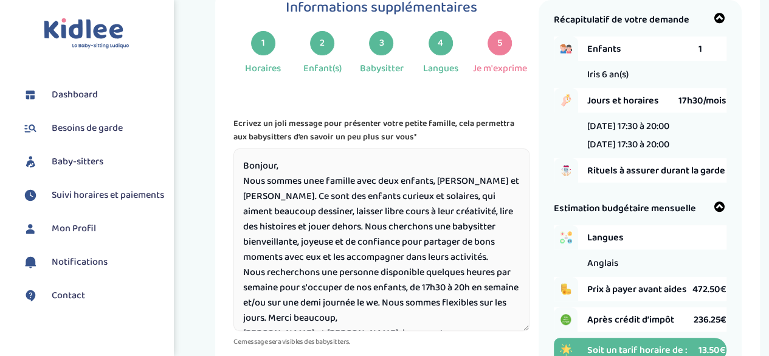
click at [455, 179] on textarea "Bonjour, Nous sommes unee famille avec deux enfants, [PERSON_NAME] et [PERSON_N…" at bounding box center [380, 239] width 295 height 182
drag, startPoint x: 326, startPoint y: 179, endPoint x: 374, endPoint y: 189, distance: 49.7
click at [326, 179] on textarea "Bonjour, Nous sommes unee famille avec deux enfants, [PERSON_NAME] et [PERSON_N…" at bounding box center [380, 239] width 295 height 182
click at [453, 181] on textarea "Bonjour, Nous sommes une famille avec deux enfants, [PERSON_NAME] et [PERSON_NA…" at bounding box center [380, 239] width 295 height 182
click at [450, 183] on textarea "Bonjour, Nous sommes une famille avec deux enfants, [PERSON_NAME] et [PERSON_NA…" at bounding box center [380, 239] width 295 height 182
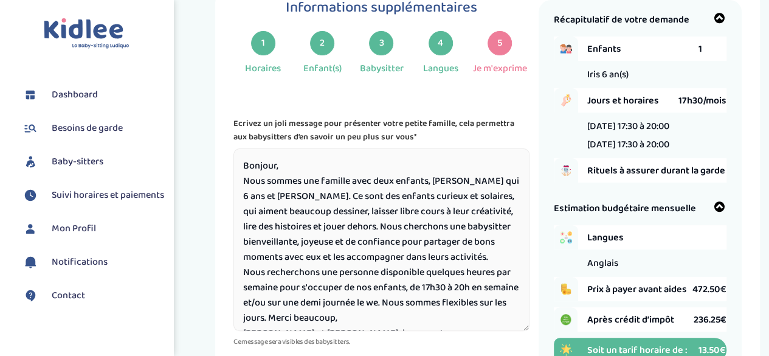
click at [254, 196] on textarea "Bonjour, Nous sommes une famille avec deux enfants, [PERSON_NAME] qui 6 ans et …" at bounding box center [380, 239] width 295 height 182
click at [447, 198] on textarea "Bonjour, Nous sommes une famille avec deux enfants, [PERSON_NAME] qui 6 ans et …" at bounding box center [380, 239] width 295 height 182
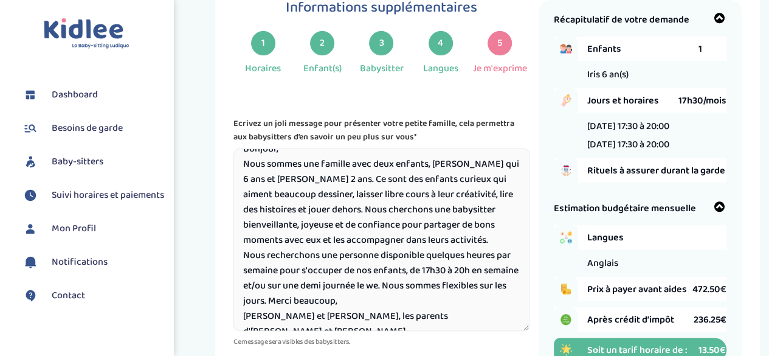
scroll to position [26, 0]
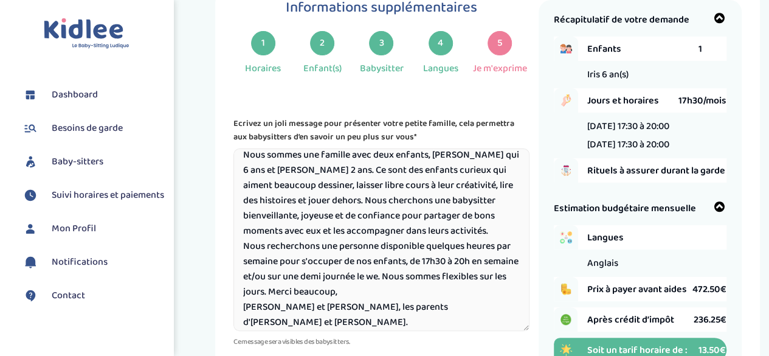
click at [337, 297] on textarea "Bonjour, Nous sommes une famille avec deux enfants, [PERSON_NAME] qui 6 ans et …" at bounding box center [380, 239] width 295 height 182
drag, startPoint x: 416, startPoint y: 296, endPoint x: 336, endPoint y: 300, distance: 79.7
click at [336, 300] on textarea "Bonjour, Nous sommes une famille avec deux enfants, [PERSON_NAME] qui 6 ans et …" at bounding box center [380, 239] width 295 height 182
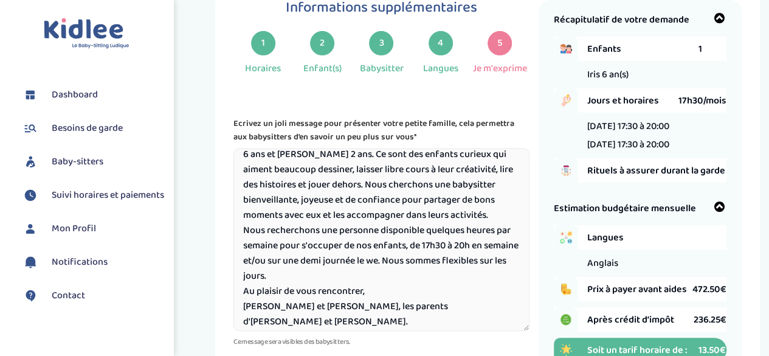
scroll to position [106, 0]
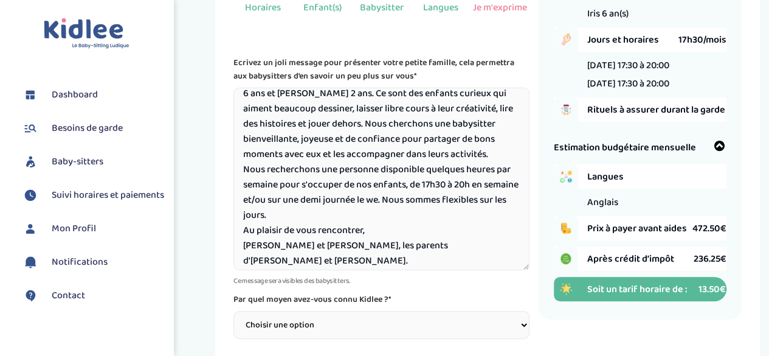
type textarea "Bonjour, Nous sommes une famille avec deux enfants, [PERSON_NAME] qui 6 ans et …"
click at [384, 329] on select "Choisir une option Bouche à Oreille Google Plateforme Gens de confiance Faceboo…" at bounding box center [380, 325] width 295 height 28
select select "2"
click at [233, 311] on select "Choisir une option Bouche à Oreille Google Plateforme Gens de confiance Faceboo…" at bounding box center [380, 325] width 295 height 28
click at [210, 268] on div "Informations supplémentaires 1 Horaires 2 Enfant(s) 3 Babysitter 4 Langues 5 Je…" at bounding box center [487, 164] width 563 height 480
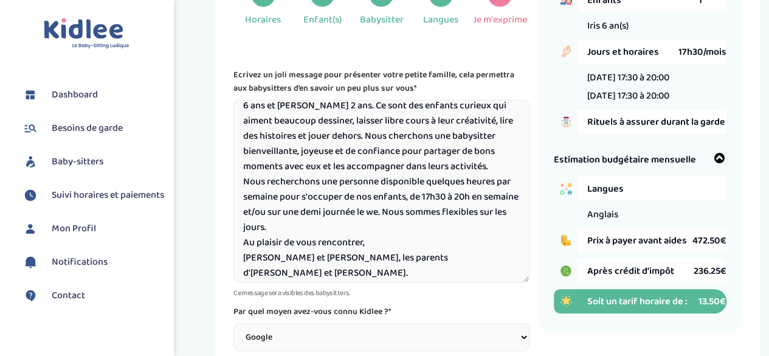
scroll to position [0, 0]
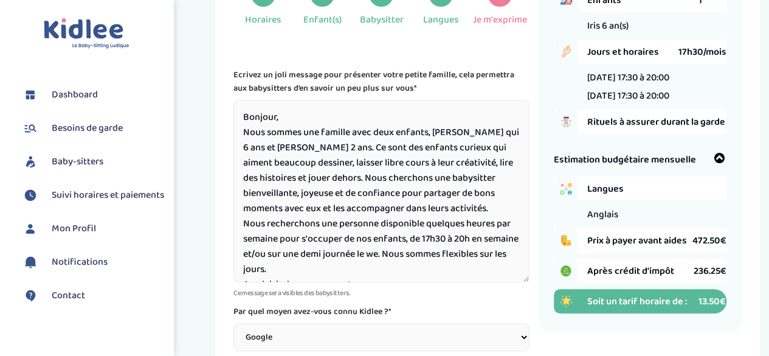
drag, startPoint x: 385, startPoint y: 264, endPoint x: 155, endPoint y: 97, distance: 284.6
click at [156, 94] on div "Toggle navigation FAQ [PERSON_NAME] Dashboard Besoins de garde Baby-sitters Sui…" at bounding box center [384, 191] width 769 height 571
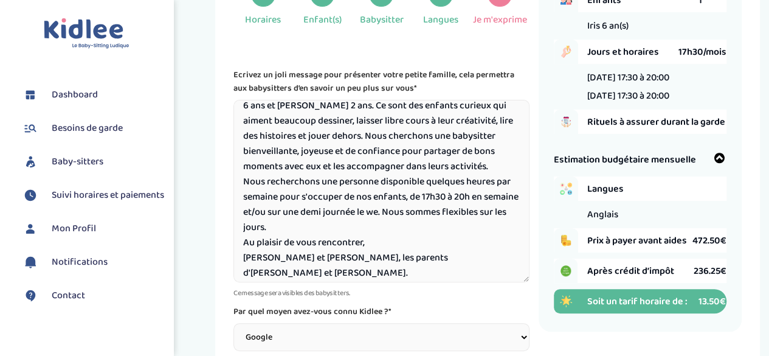
scroll to position [216, 0]
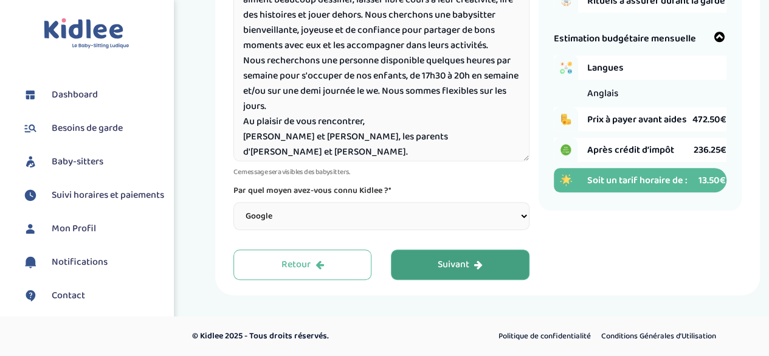
click at [466, 268] on div "Suivant" at bounding box center [460, 265] width 45 height 14
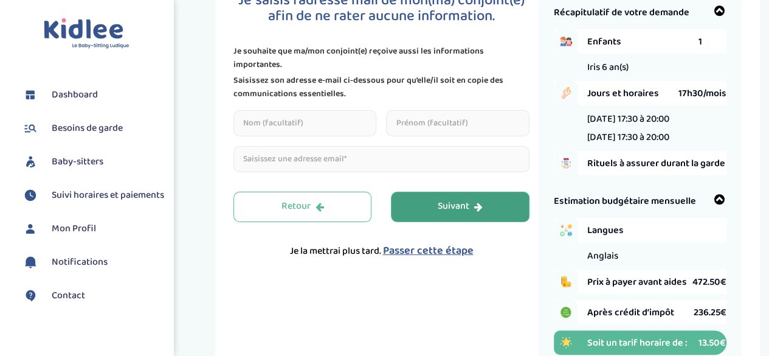
scroll to position [46, 0]
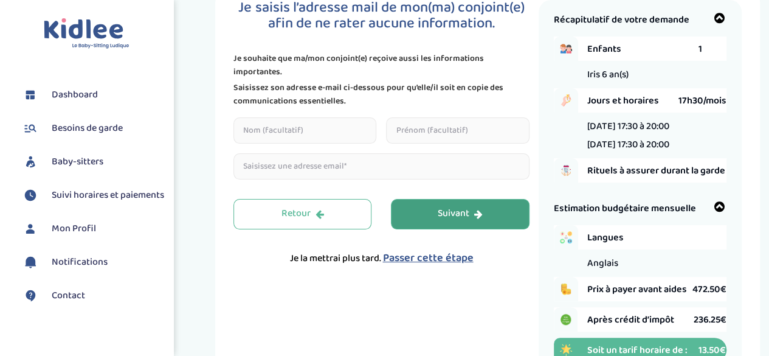
click at [284, 131] on input "text" at bounding box center [304, 130] width 143 height 26
click at [484, 269] on div "Je saisis l’adresse mail de mon(ma) conjoint(e) afin de ne rater aucune informa…" at bounding box center [385, 190] width 305 height 380
click at [467, 216] on div "Suivant" at bounding box center [460, 214] width 45 height 14
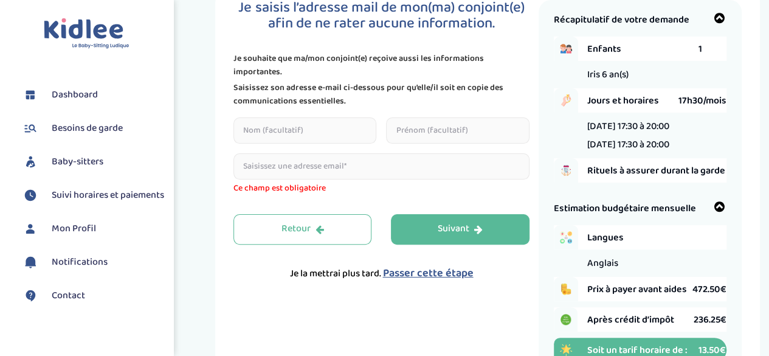
click at [436, 270] on span "Passer cette étape" at bounding box center [427, 272] width 91 height 17
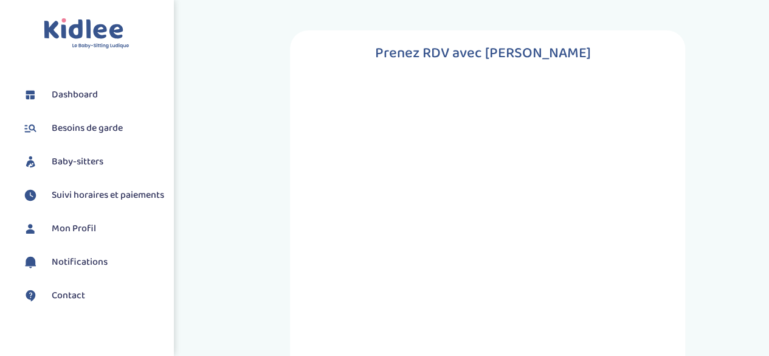
scroll to position [182, 0]
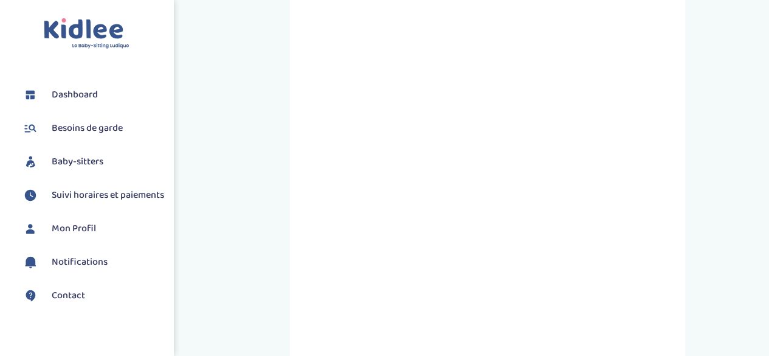
click at [666, 160] on div "Prenez RDV avec KIDLEE Type de garde Garde ludique Des jeux en plein air, des a…" at bounding box center [487, 253] width 359 height 781
click at [686, 155] on div "Prenez RDV avec KIDLEE Type de garde Garde ludique Des jeux en plein air, des a…" at bounding box center [487, 253] width 545 height 811
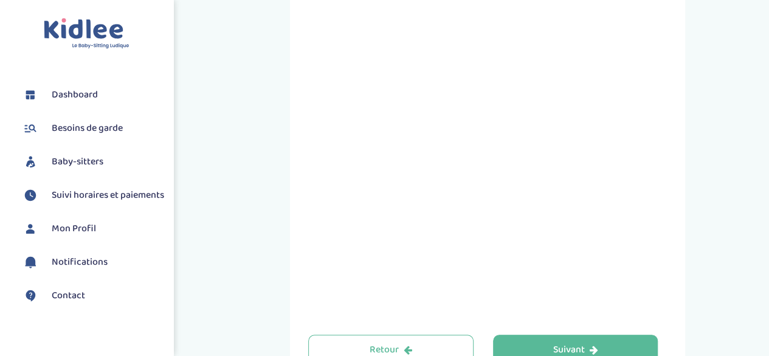
click at [295, 159] on div "Prenez RDV avec KIDLEE Type de garde Garde ludique Des jeux en plein air, des a…" at bounding box center [487, 10] width 395 height 811
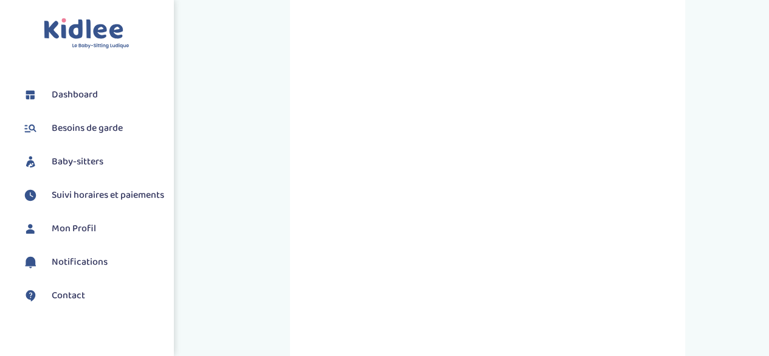
scroll to position [182, 0]
